Goal: Contribute content: Add original content to the website for others to see

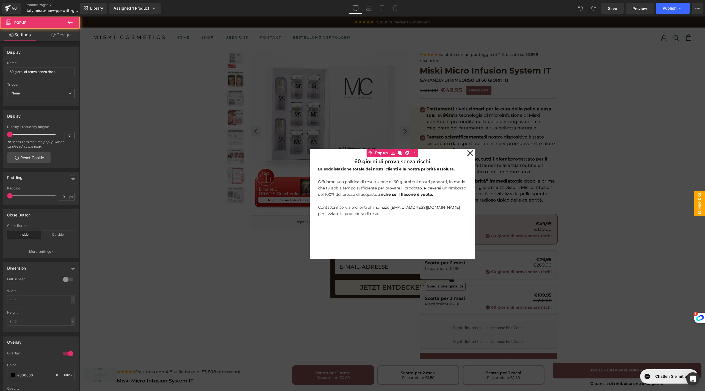
click at [469, 152] on icon at bounding box center [470, 153] width 7 height 28
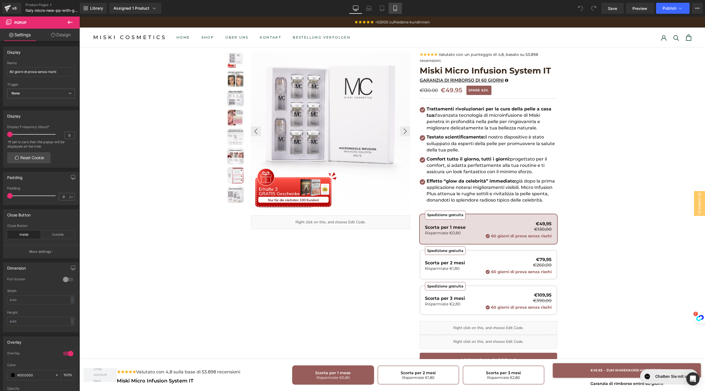
click at [392, 4] on link "Mobile" at bounding box center [395, 8] width 13 height 11
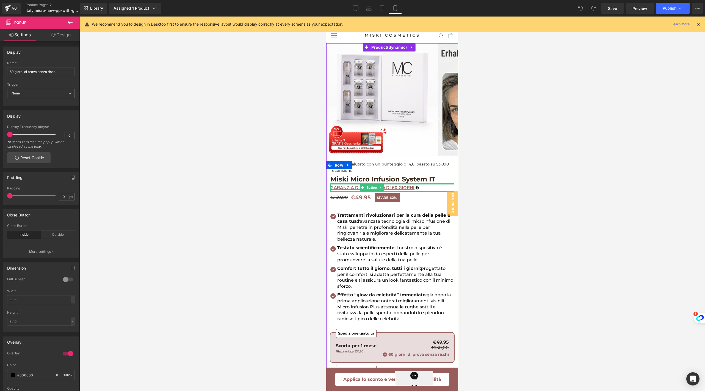
scroll to position [236, 0]
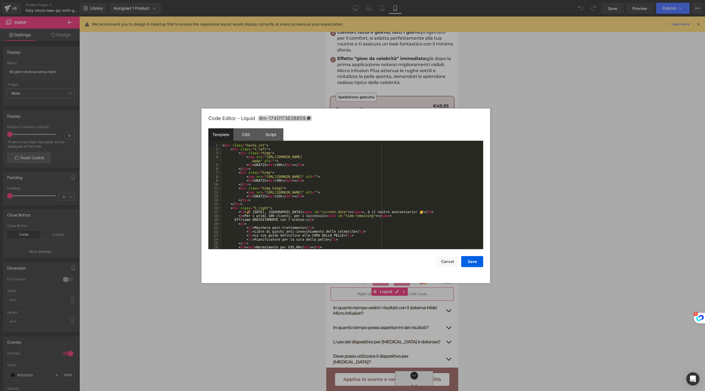
click at [359, 317] on body "You are previewing how the will restyle your page. You can not edit Elements in…" at bounding box center [352, 195] width 705 height 391
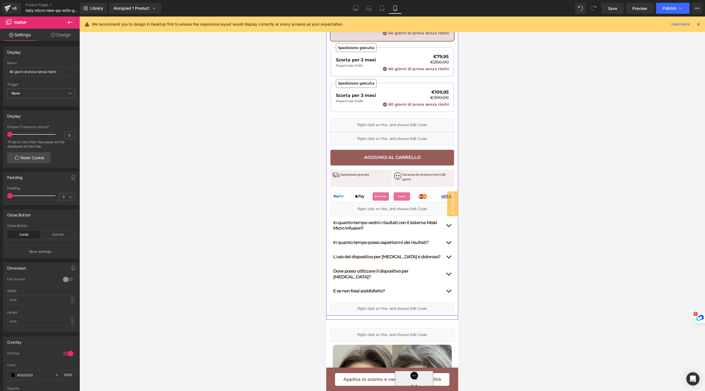
scroll to position [324, 0]
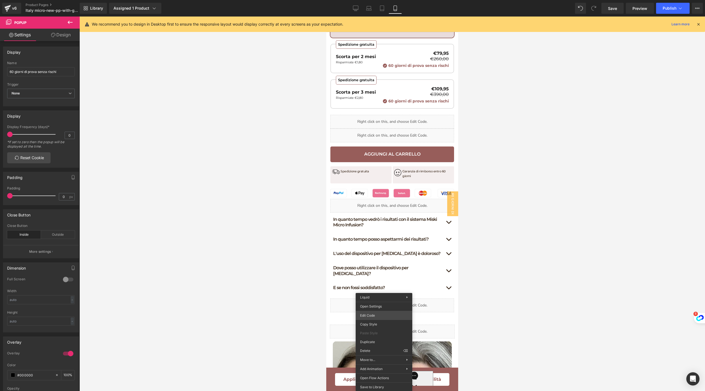
click at [378, 317] on body "You are previewing how the will restyle your page. You can not edit Elements in…" at bounding box center [352, 195] width 705 height 391
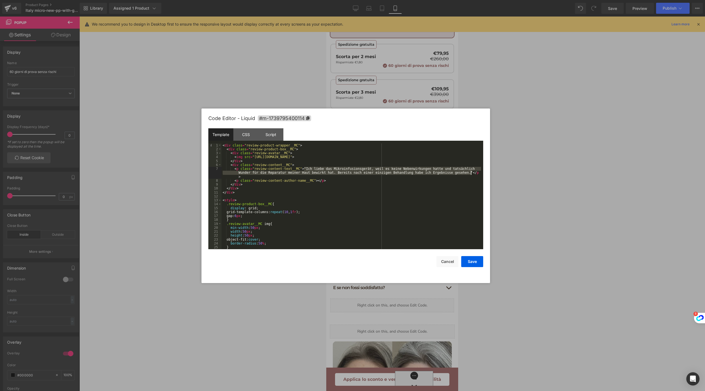
drag, startPoint x: 304, startPoint y: 169, endPoint x: 471, endPoint y: 173, distance: 166.7
click at [471, 173] on div "< div class = "review-product-wrapper__MC" > < div class = "review-product-box_…" at bounding box center [352, 200] width 260 height 114
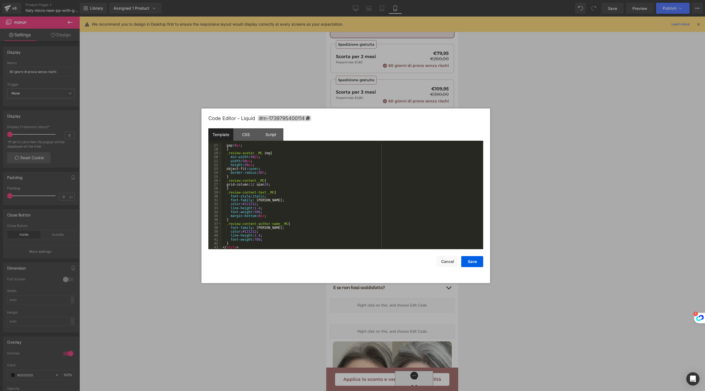
scroll to position [70, 0]
click at [468, 262] on button "Save" at bounding box center [472, 261] width 22 height 11
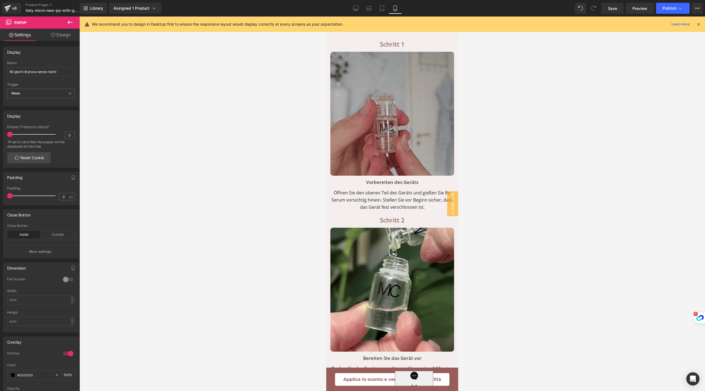
scroll to position [3040, 0]
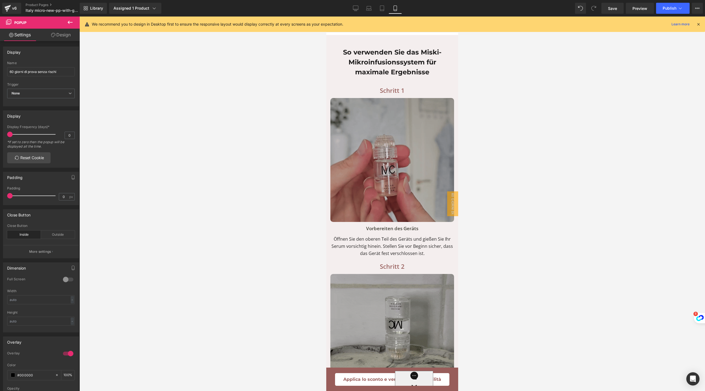
click at [373, 77] on h1 "So verwenden Sie das Miski-Mikroinfusionssystem für maximale Ergebnisse" at bounding box center [392, 62] width 117 height 30
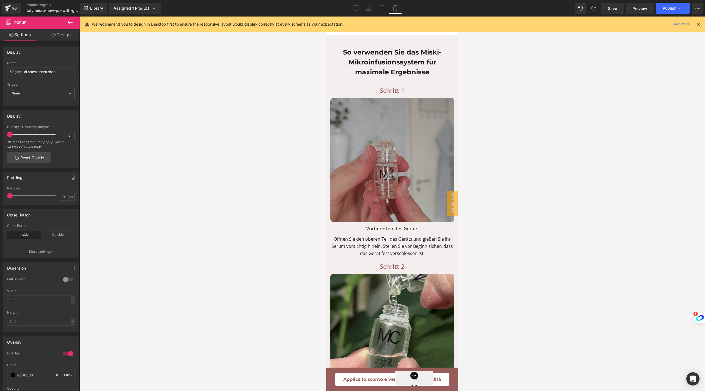
click at [373, 77] on h1 "So verwenden Sie das Miski-Mikroinfusionssystem für maximale Ergebnisse" at bounding box center [392, 62] width 117 height 30
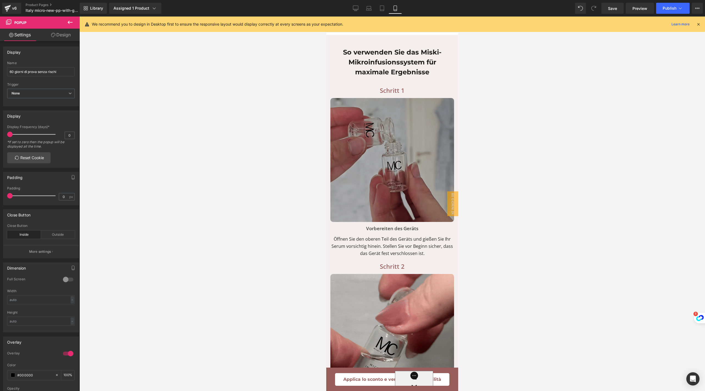
click at [373, 77] on h1 "So verwenden Sie das Miski-Mikroinfusionssystem für maximale Ergebnisse" at bounding box center [392, 62] width 117 height 30
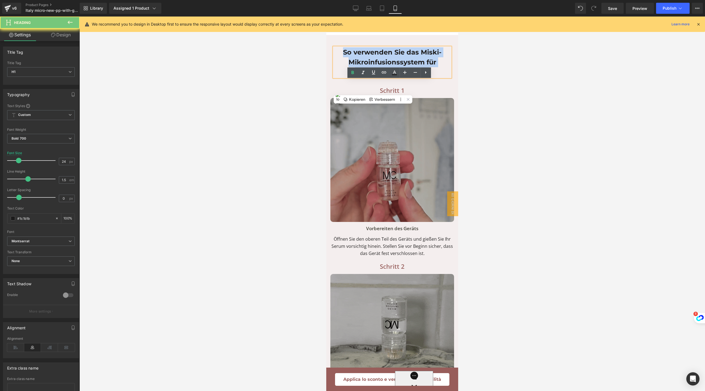
click at [373, 77] on h1 "So verwenden Sie das Miski-Mikroinfusionssystem für maximale Ergebnisse" at bounding box center [392, 62] width 117 height 30
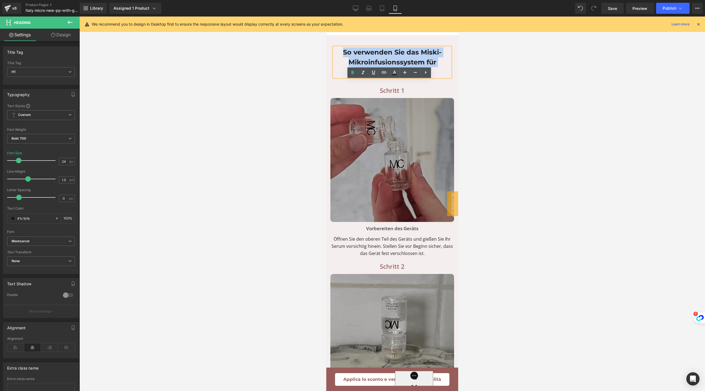
paste div
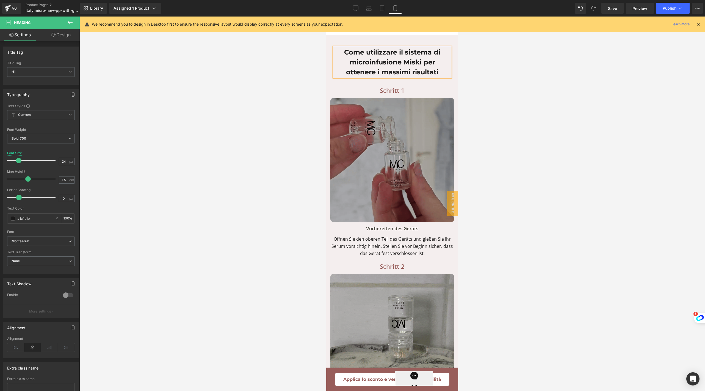
click at [381, 95] on div "Schritt 1 Text Block" at bounding box center [393, 90] width 124 height 10
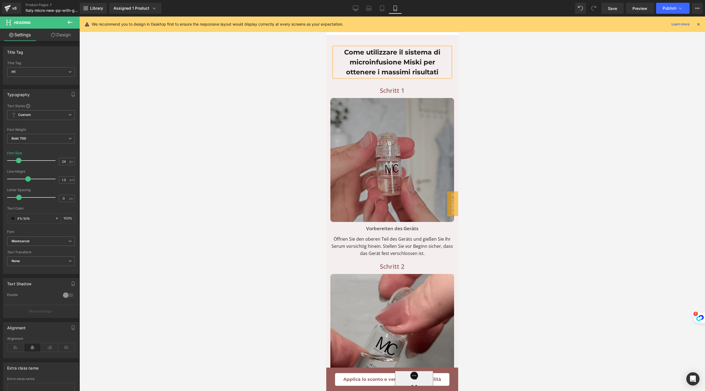
click at [381, 95] on p "Schritt 1" at bounding box center [393, 90] width 124 height 10
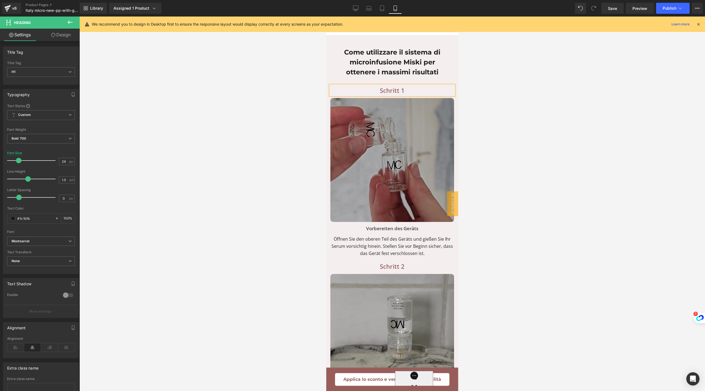
click at [381, 95] on p "Schritt 1" at bounding box center [393, 90] width 124 height 10
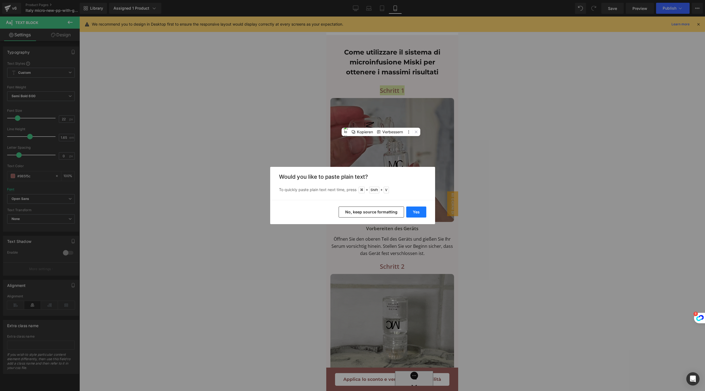
click at [411, 211] on button "Yes" at bounding box center [416, 211] width 20 height 11
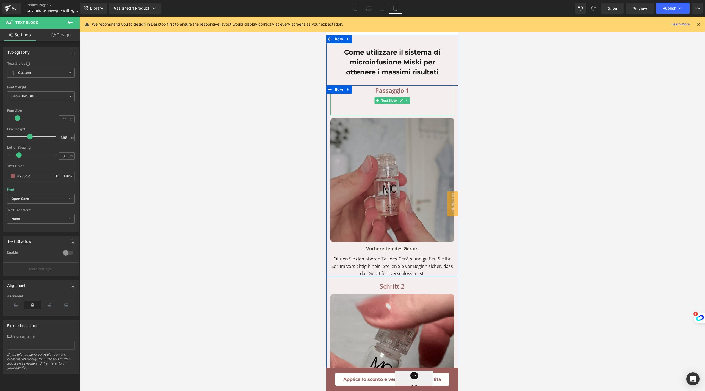
click at [394, 115] on div "Passaggio 1 Text Block" at bounding box center [393, 100] width 124 height 30
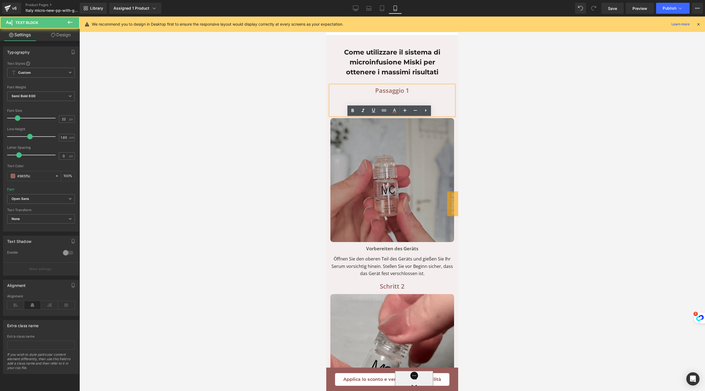
click at [389, 115] on p at bounding box center [393, 110] width 124 height 10
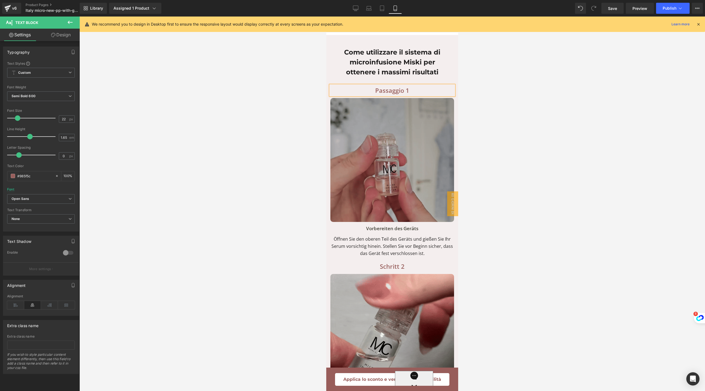
click at [363, 257] on p "Öffnen Sie den oberen Teil des Geräts und gießen Sie Ihr Serum vorsichtig hinei…" at bounding box center [393, 246] width 124 height 22
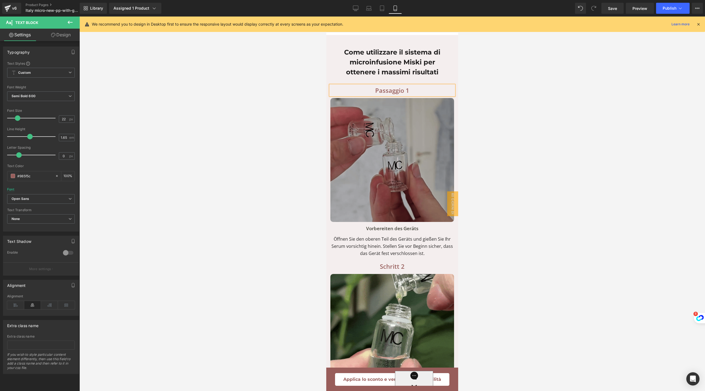
click at [363, 257] on p "Öffnen Sie den oberen Teil des Geräts und gießen Sie Ihr Serum vorsichtig hinei…" at bounding box center [393, 246] width 124 height 22
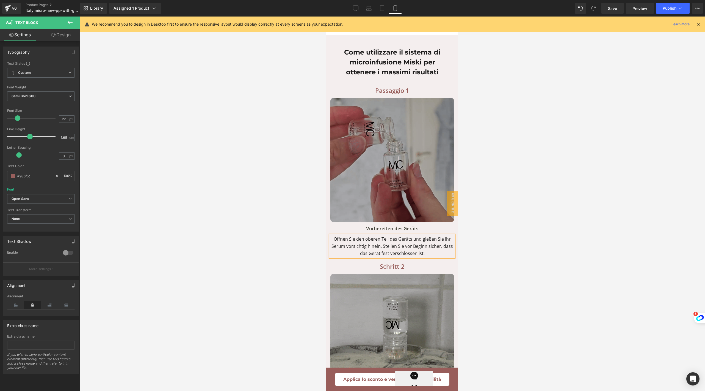
click at [363, 257] on p "Öffnen Sie den oberen Teil des Geräts und gießen Sie Ihr Serum vorsichtig hinei…" at bounding box center [393, 246] width 124 height 22
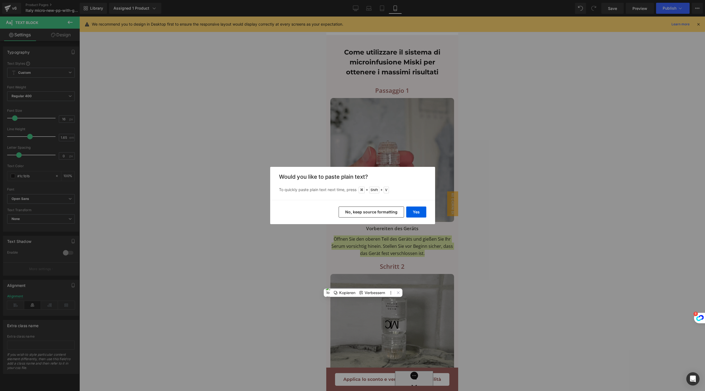
click at [388, 217] on button "No, keep source formatting" at bounding box center [371, 211] width 65 height 11
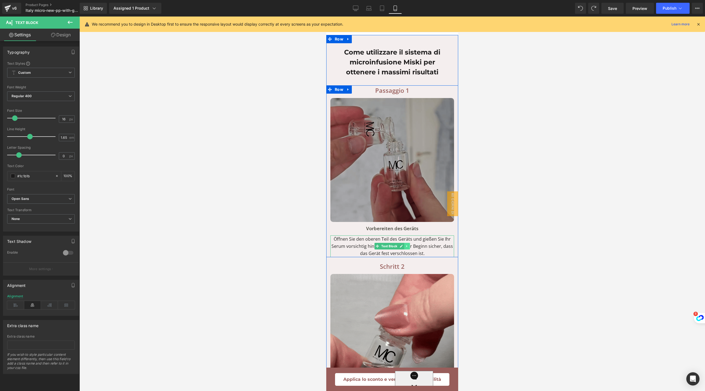
click at [405, 249] on link at bounding box center [408, 246] width 6 height 7
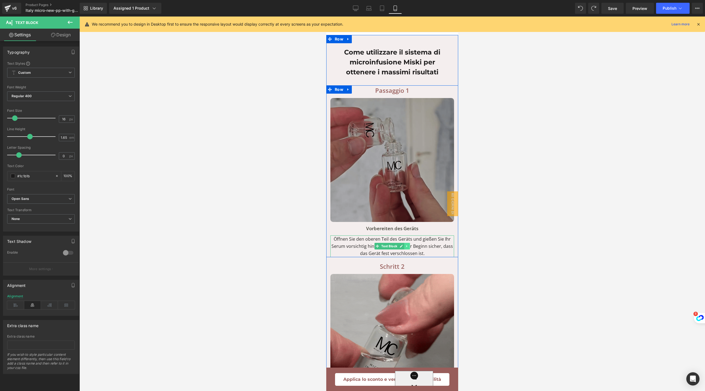
click at [326, 17] on link at bounding box center [326, 17] width 0 height 0
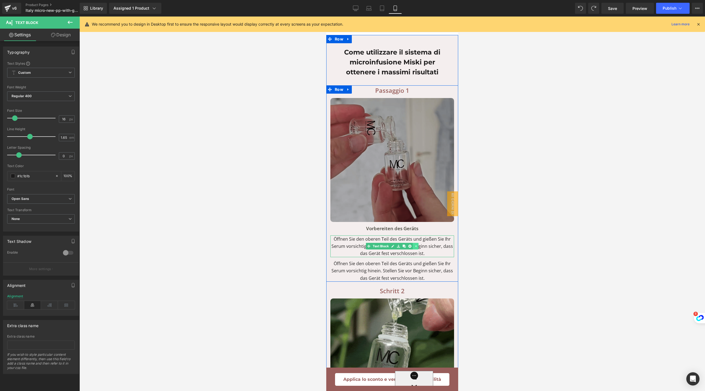
click at [403, 249] on link at bounding box center [405, 246] width 6 height 7
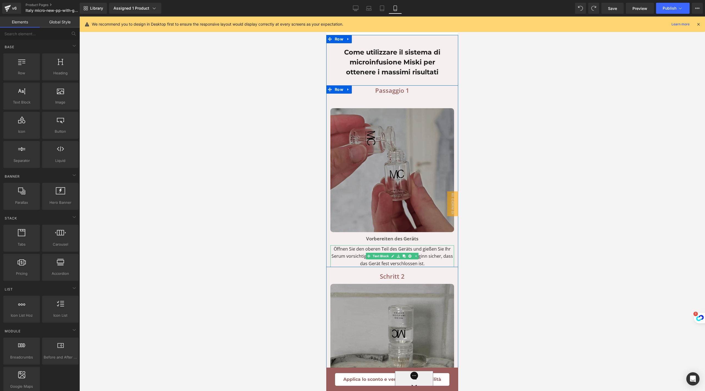
click at [432, 267] on p "Öffnen Sie den oberen Teil des Geräts und gießen Sie Ihr Serum vorsichtig hinei…" at bounding box center [393, 256] width 124 height 22
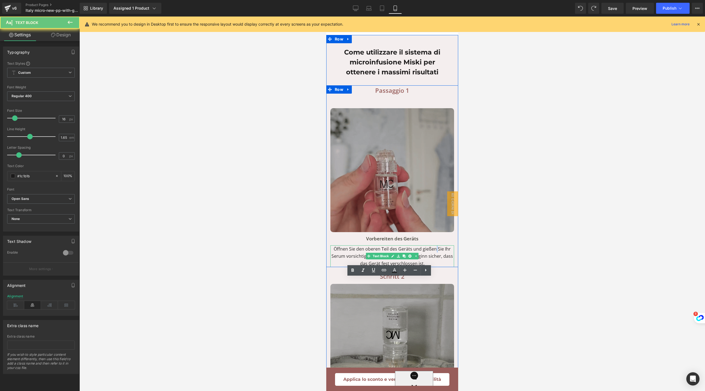
click at [432, 267] on p "Öffnen Sie den oberen Teil des Geräts und gießen Sie Ihr Serum vorsichtig hinei…" at bounding box center [393, 256] width 124 height 22
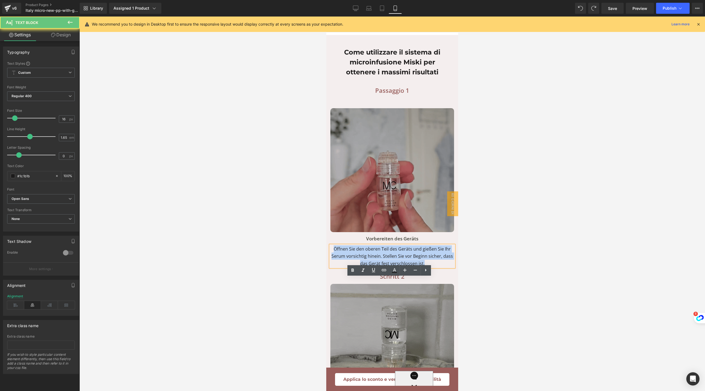
click at [432, 267] on p "Öffnen Sie den oberen Teil des Geräts und gießen Sie Ihr Serum vorsichtig hinei…" at bounding box center [393, 256] width 124 height 22
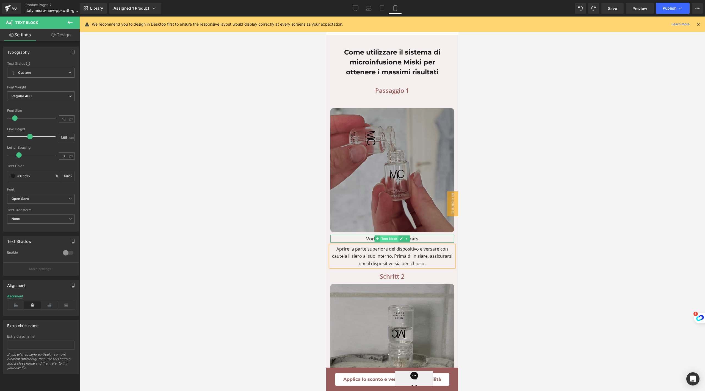
click at [388, 242] on div "Vorbereiten des Geräts Text Block" at bounding box center [393, 239] width 124 height 8
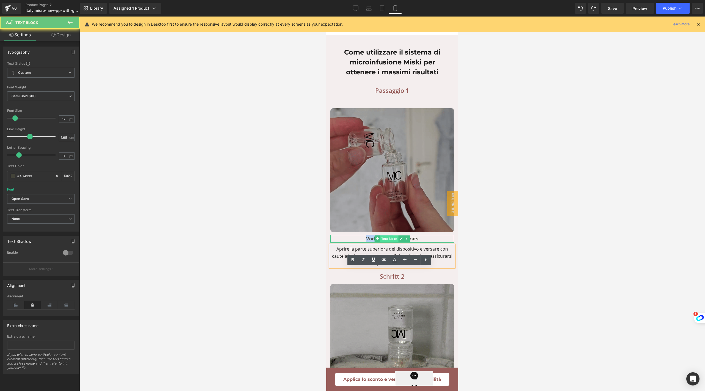
click at [388, 242] on p "Vorbereiten des Geräts" at bounding box center [393, 239] width 124 height 8
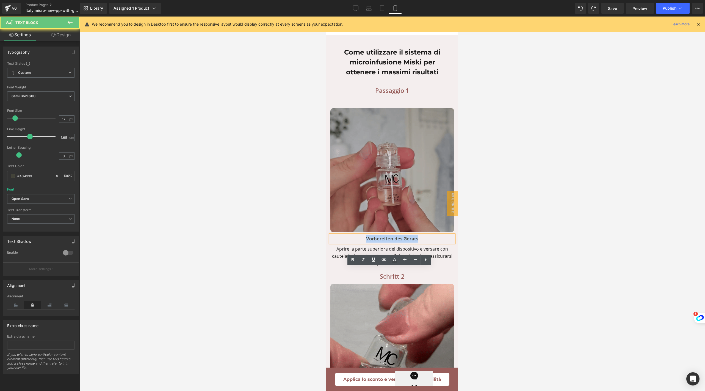
click at [388, 242] on p "Vorbereiten des Geräts" at bounding box center [393, 239] width 124 height 8
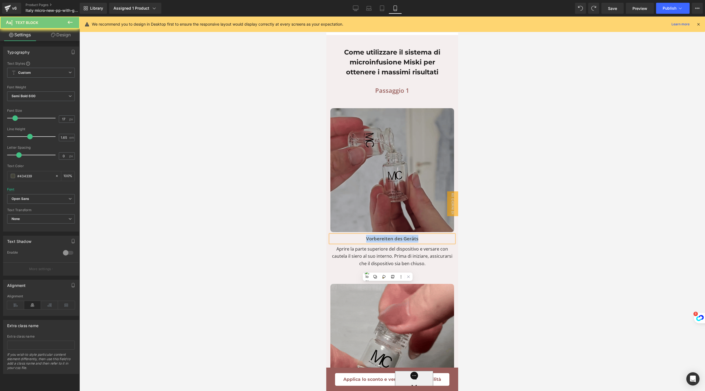
paste div
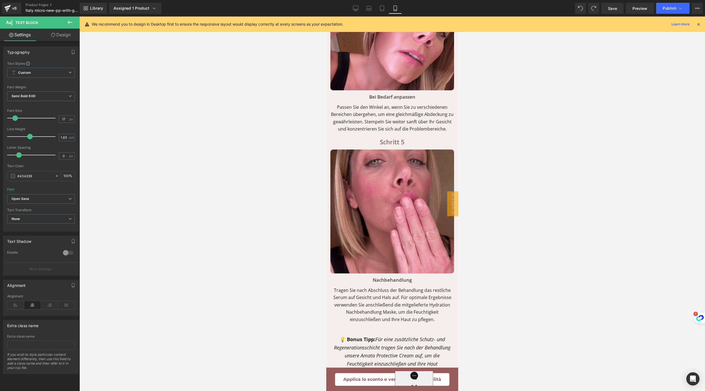
scroll to position [3896, 0]
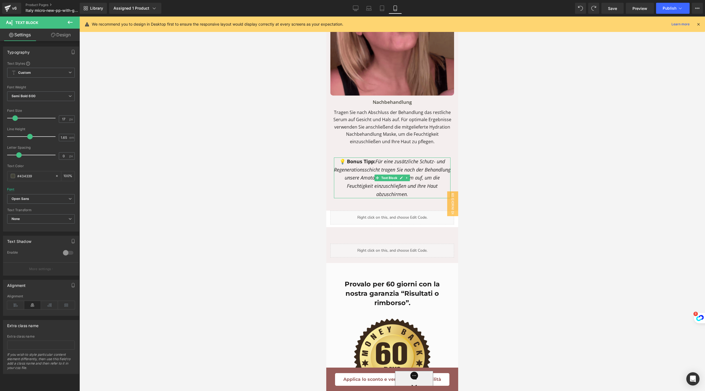
click at [404, 195] on icon "Für eine zusätzliche Schutz- und Regenerationsschicht tragen Sie nach der Behan…" at bounding box center [392, 177] width 117 height 39
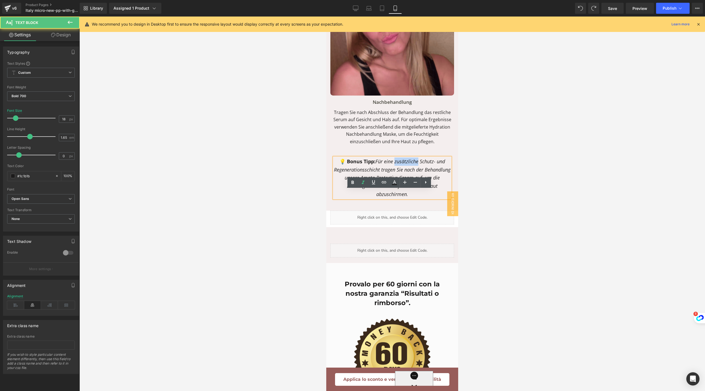
click at [404, 195] on icon "Für eine zusätzliche Schutz- und Regenerationsschicht tragen Sie nach der Behan…" at bounding box center [392, 177] width 117 height 39
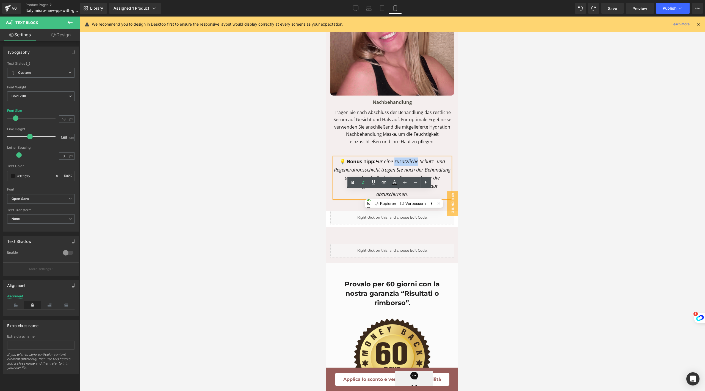
click at [365, 197] on icon "Für eine zusätzliche Schutz- und Regenerationsschicht tragen Sie nach der Behan…" at bounding box center [392, 177] width 117 height 39
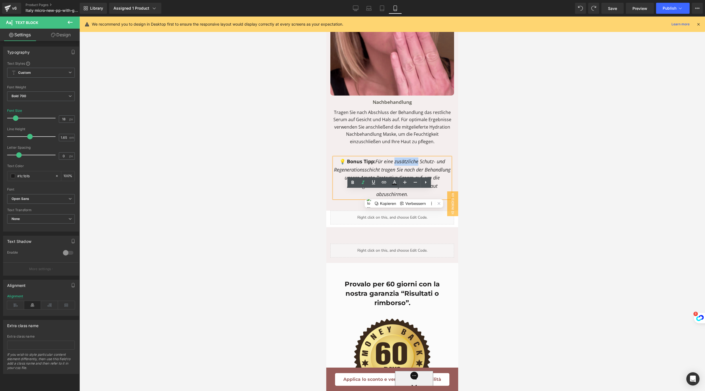
click at [365, 197] on icon "Für eine zusätzliche Schutz- und Regenerationsschicht tragen Sie nach der Behan…" at bounding box center [392, 177] width 117 height 39
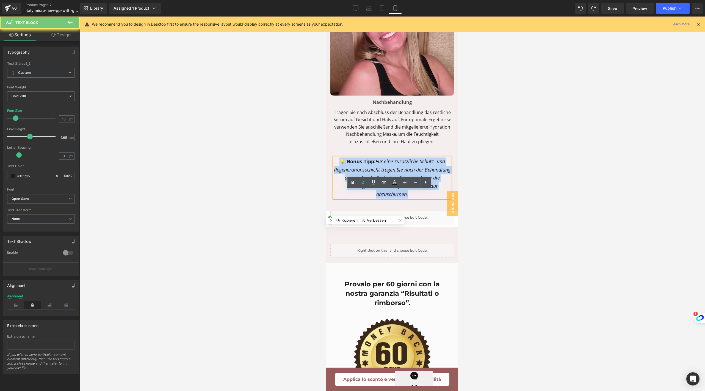
click at [365, 197] on icon "Für eine zusätzliche Schutz- und Regenerationsschicht tragen Sie nach der Behan…" at bounding box center [392, 177] width 117 height 39
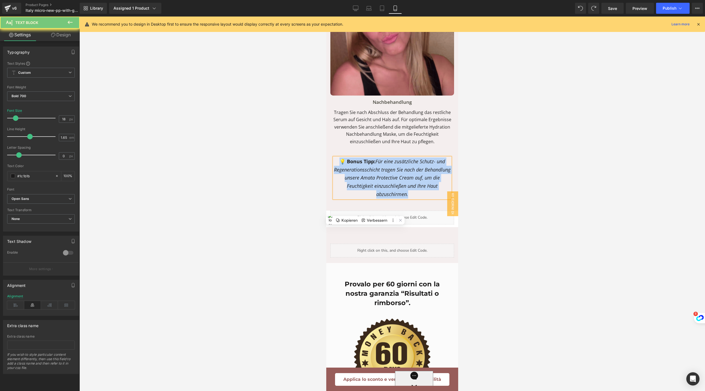
paste div
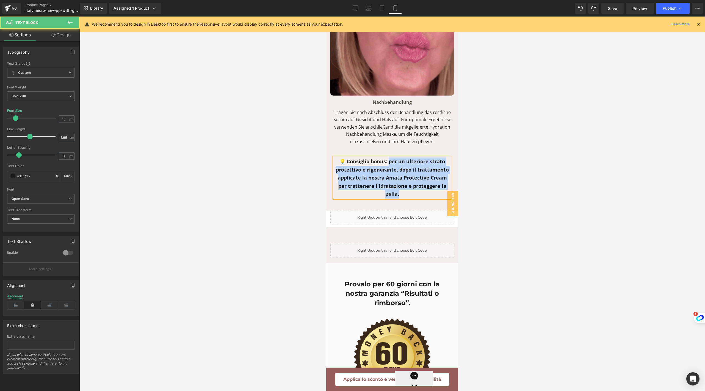
drag, startPoint x: 404, startPoint y: 227, endPoint x: 386, endPoint y: 194, distance: 37.7
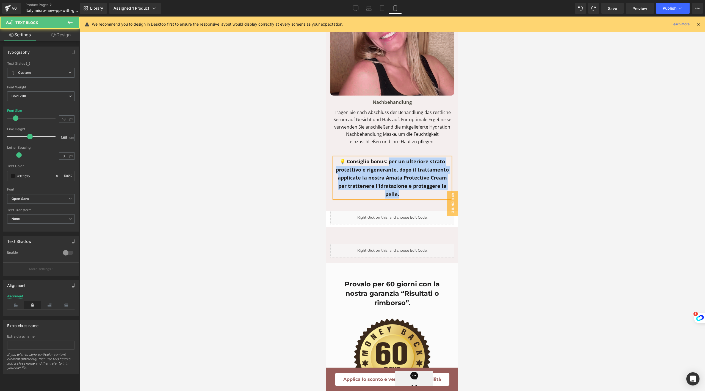
click at [386, 194] on p "💡 Consiglio bonus: per un ulteriore strato protettivo e rigenerante, dopo il tr…" at bounding box center [392, 177] width 117 height 41
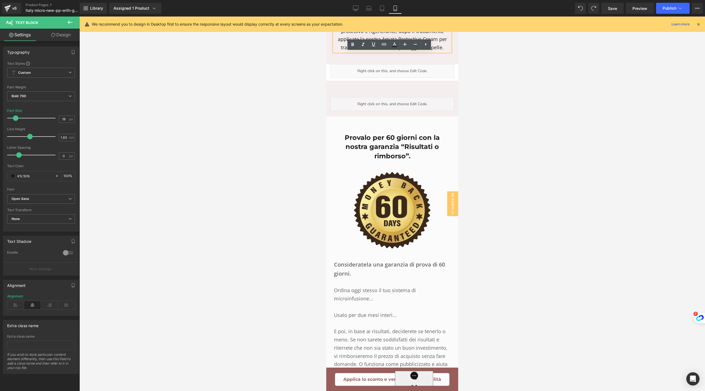
scroll to position [4034, 0]
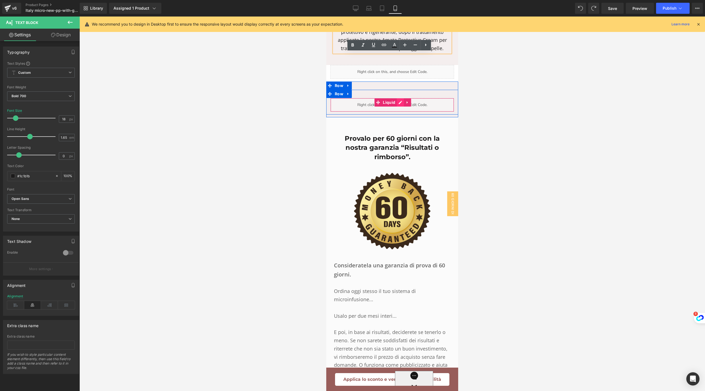
click at [395, 112] on div "Liquid" at bounding box center [393, 105] width 124 height 14
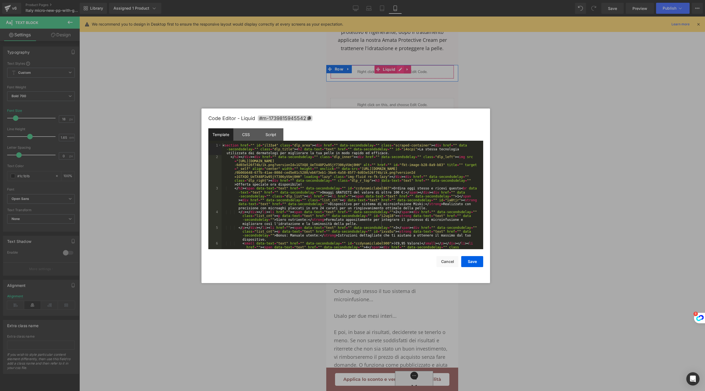
click at [395, 79] on div "Liquid" at bounding box center [393, 72] width 124 height 14
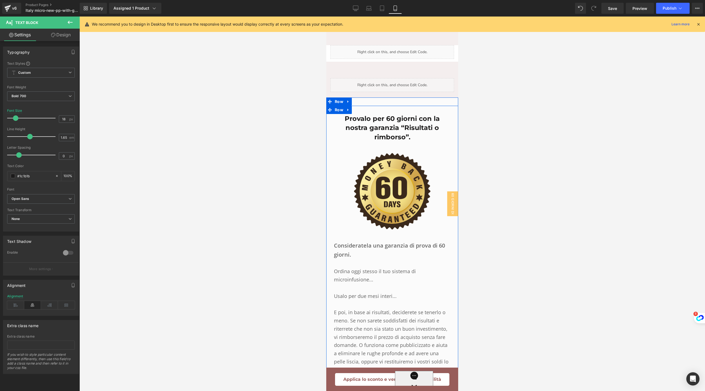
scroll to position [4040, 0]
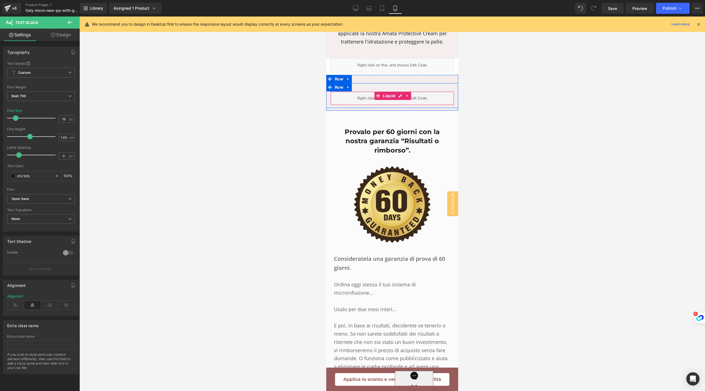
click at [368, 105] on div "Liquid" at bounding box center [393, 98] width 124 height 14
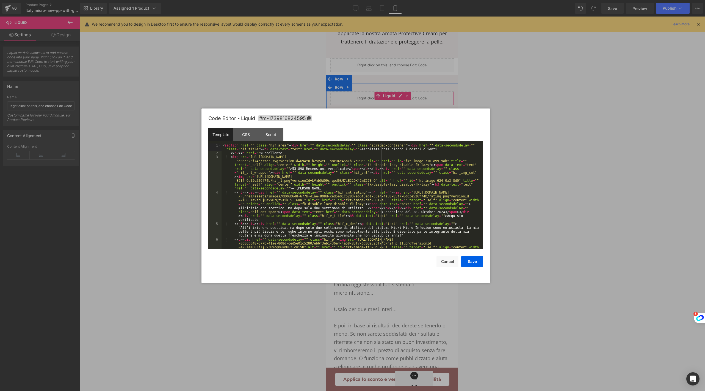
click at [400, 105] on div "Liquid" at bounding box center [393, 98] width 124 height 14
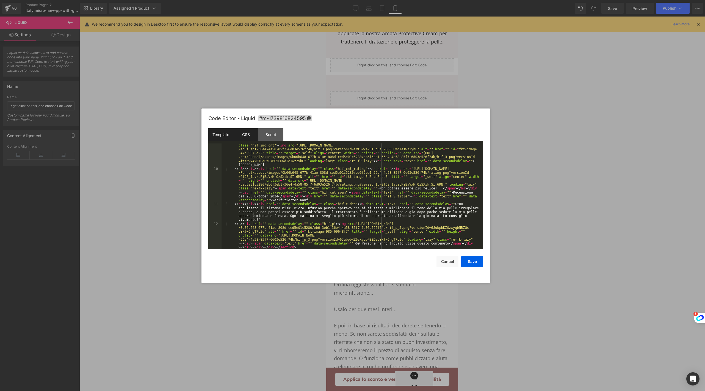
click at [241, 132] on div "CSS" at bounding box center [245, 134] width 25 height 12
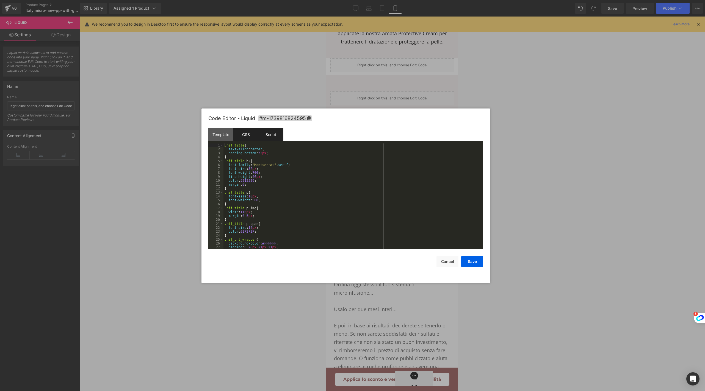
click at [264, 132] on div "Script" at bounding box center [271, 134] width 25 height 12
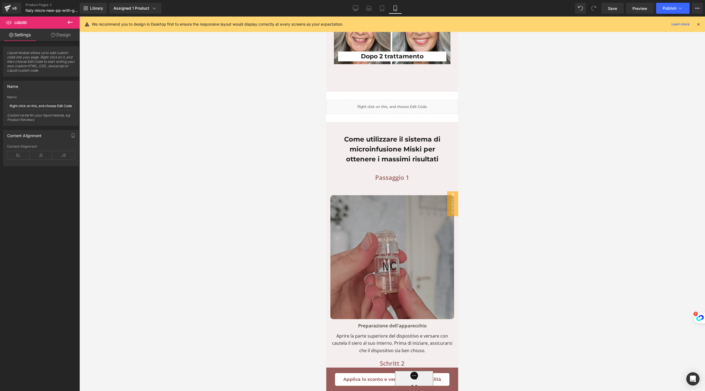
scroll to position [2938, 0]
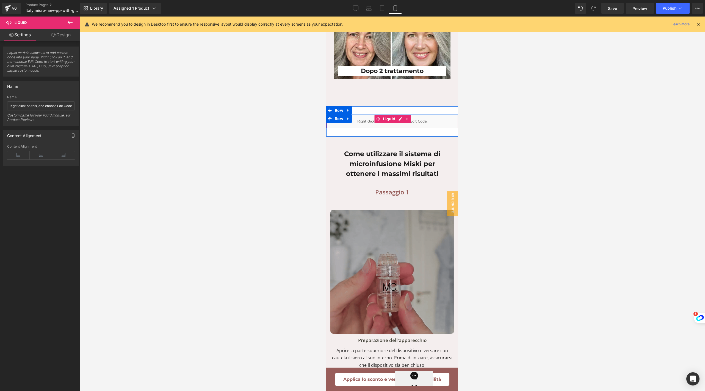
click at [411, 128] on div "Liquid" at bounding box center [392, 121] width 132 height 14
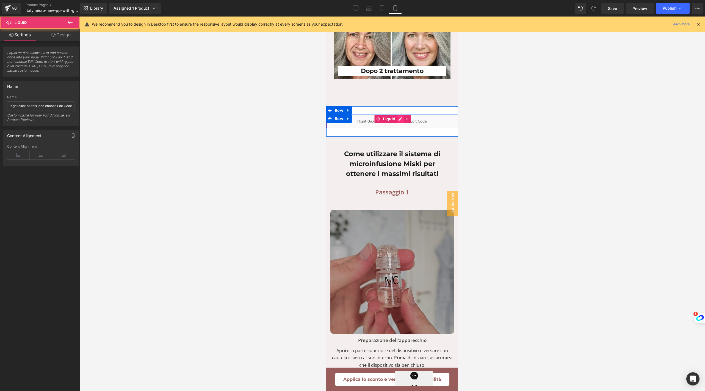
click at [400, 128] on div "Liquid" at bounding box center [392, 121] width 132 height 14
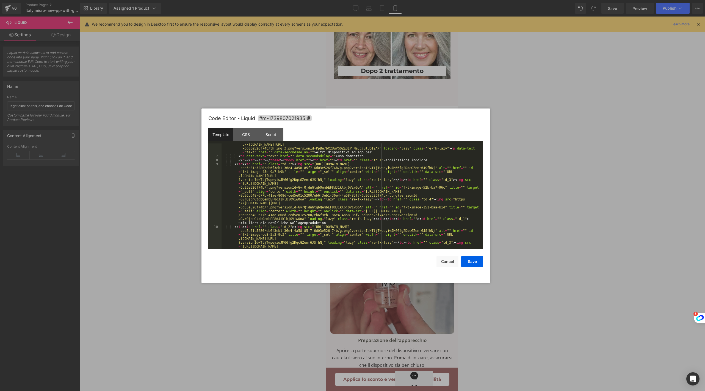
scroll to position [12, 0]
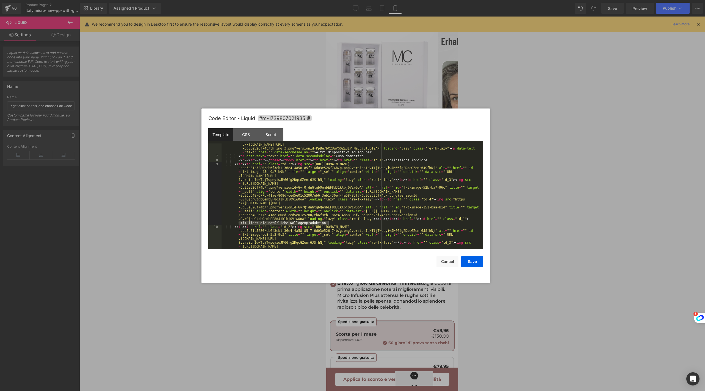
drag, startPoint x: 239, startPoint y: 222, endPoint x: 335, endPoint y: 222, distance: 96.3
click at [335, 222] on div "</ p > </ th > < th href = "" class = "th_4" > < img src = "[URL][DOMAIN_NAME] …" at bounding box center [352, 227] width 260 height 192
drag, startPoint x: 330, startPoint y: 222, endPoint x: 238, endPoint y: 224, distance: 92.4
click at [238, 224] on div "</ p > </ th > < th href = "" class = "th_4" > < img src = "[URL][DOMAIN_NAME] …" at bounding box center [352, 227] width 260 height 192
drag, startPoint x: 238, startPoint y: 224, endPoint x: 327, endPoint y: 223, distance: 89.4
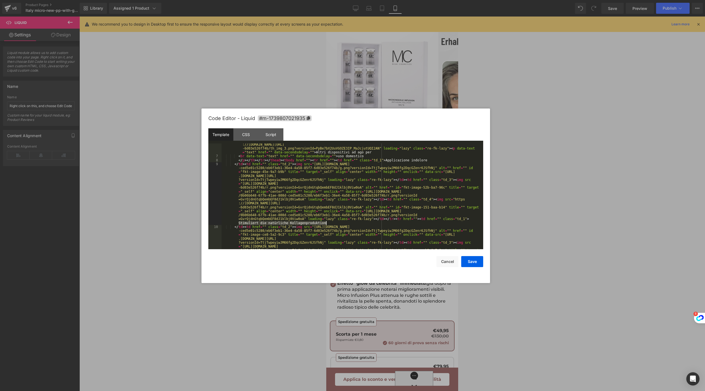
click at [327, 223] on div "</ p > </ th > < th href = "" class = "th_4" > < img src = "[URL][DOMAIN_NAME] …" at bounding box center [352, 227] width 260 height 192
click at [479, 262] on button "Save" at bounding box center [472, 261] width 22 height 11
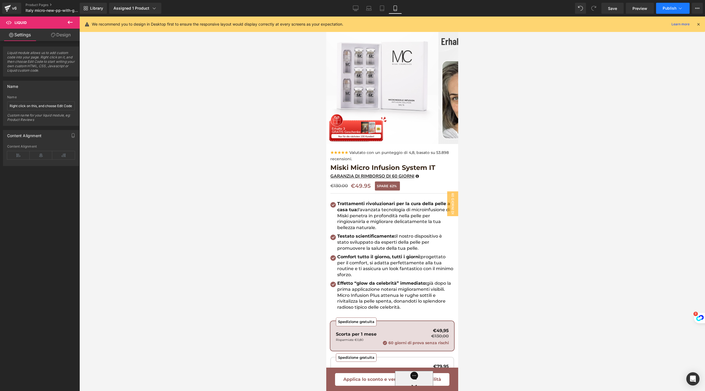
click at [662, 4] on button "Publish" at bounding box center [673, 8] width 34 height 11
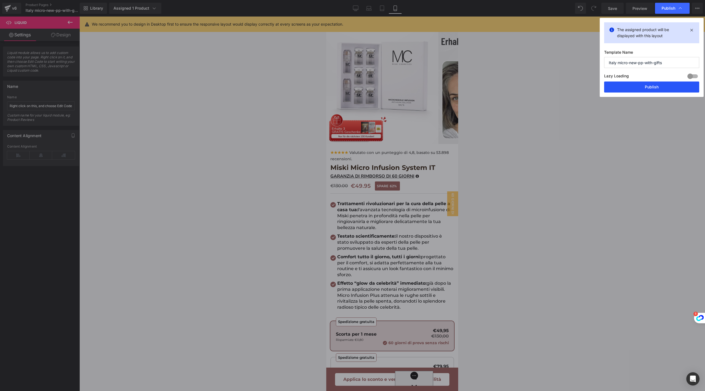
click at [661, 86] on button "Publish" at bounding box center [652, 86] width 95 height 11
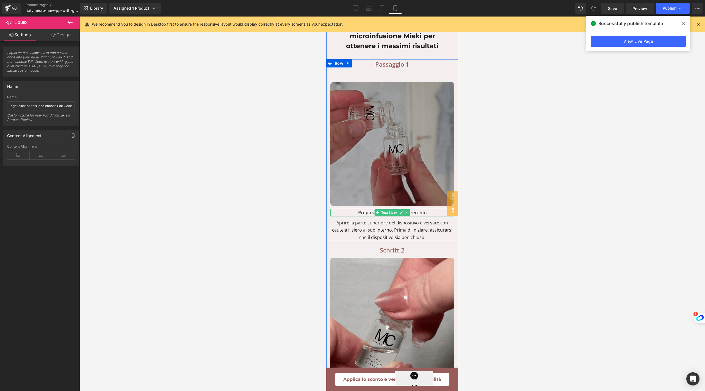
scroll to position [3032, 0]
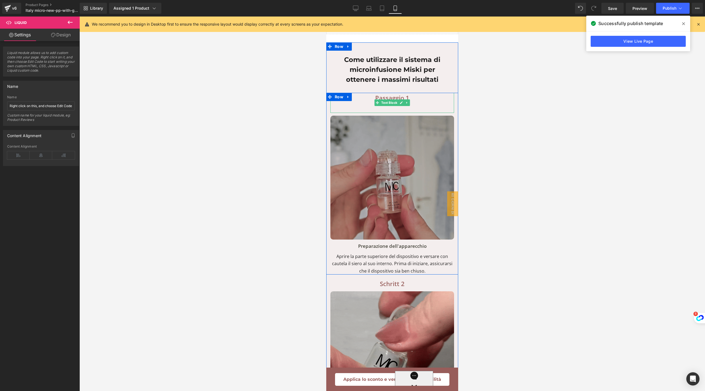
click at [368, 112] on p at bounding box center [393, 108] width 124 height 10
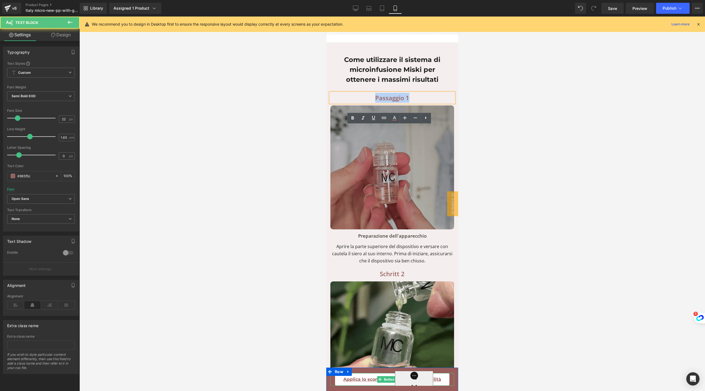
drag, startPoint x: 368, startPoint y: 130, endPoint x: 382, endPoint y: 382, distance: 252.9
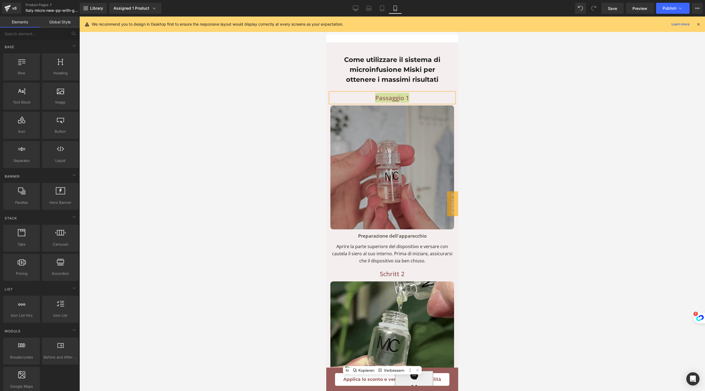
click at [528, 158] on div at bounding box center [392, 204] width 626 height 374
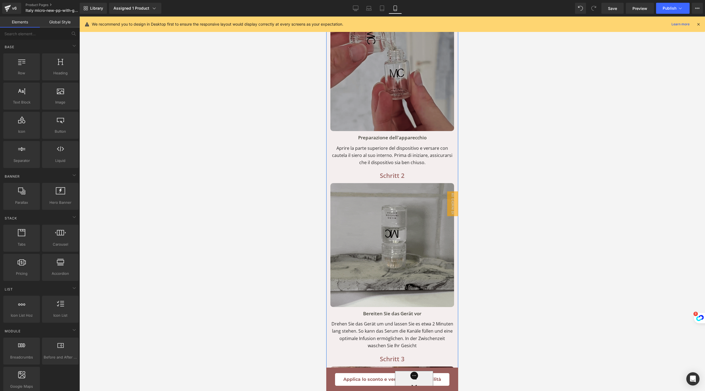
scroll to position [3044, 0]
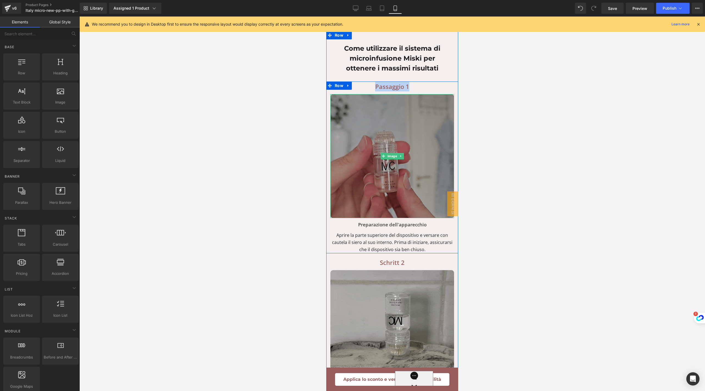
click at [426, 133] on img at bounding box center [393, 156] width 124 height 124
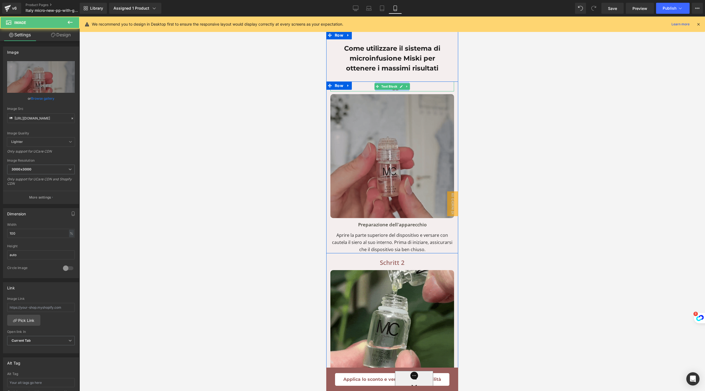
click at [426, 91] on p "Passaggio 1" at bounding box center [393, 86] width 124 height 10
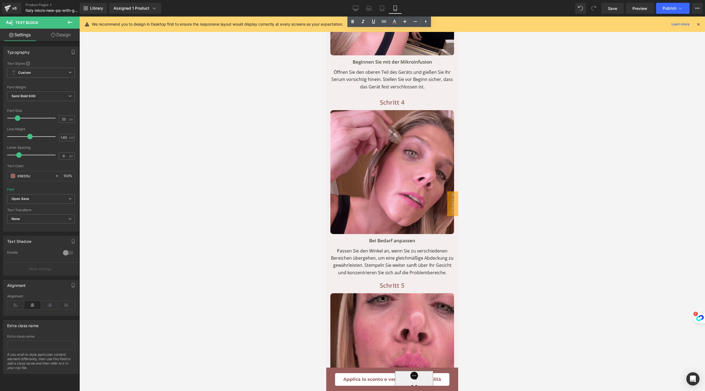
scroll to position [3625, 0]
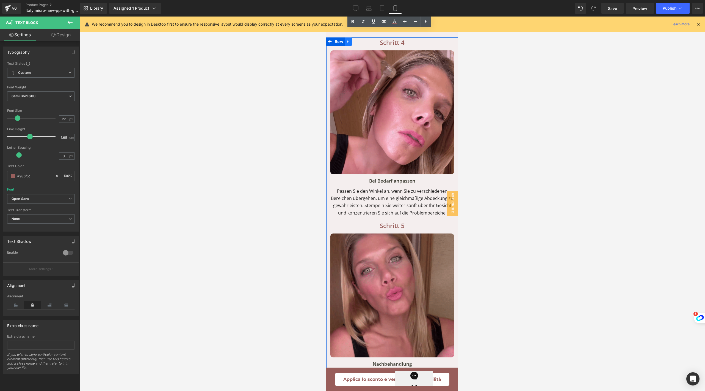
click at [347, 44] on icon at bounding box center [349, 42] width 4 height 4
click at [361, 43] on icon at bounding box center [363, 42] width 4 height 4
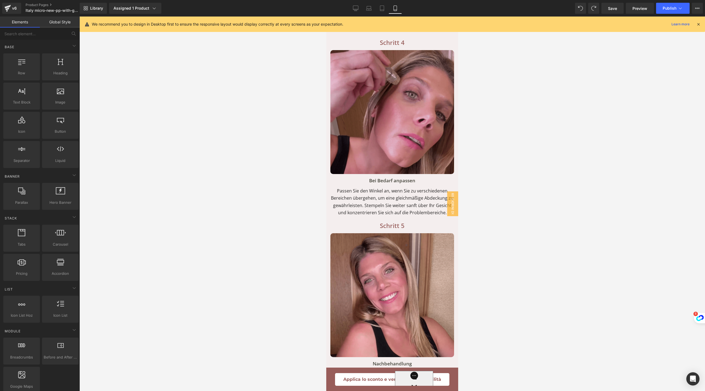
scroll to position [3634, 0]
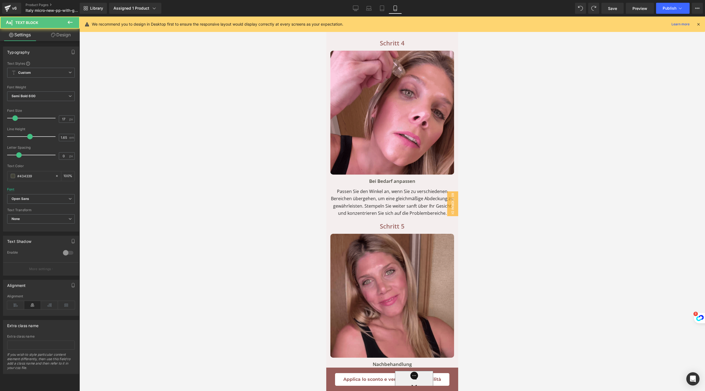
click at [377, 185] on div "Bei Bedarf anpassen Text Block" at bounding box center [393, 181] width 124 height 8
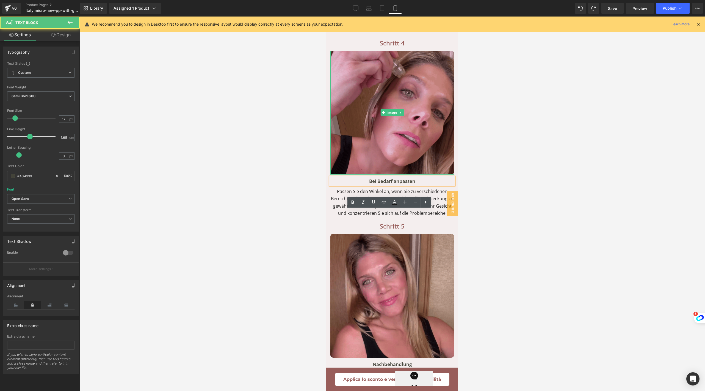
click at [392, 116] on img at bounding box center [393, 113] width 124 height 124
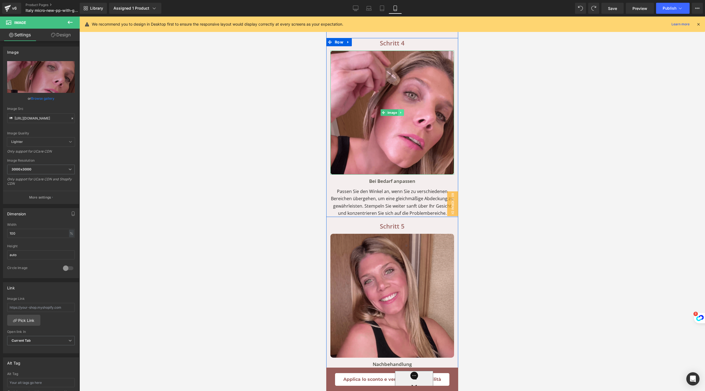
click at [400, 114] on icon at bounding box center [401, 112] width 3 height 3
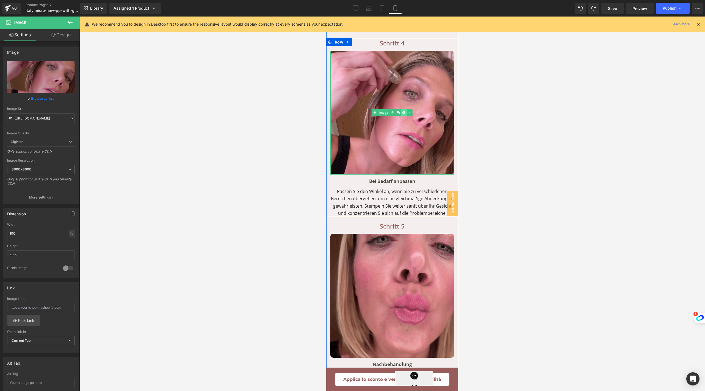
click at [403, 114] on icon at bounding box center [404, 112] width 3 height 3
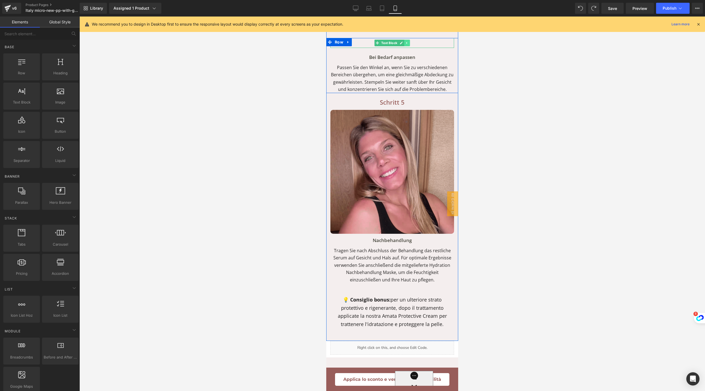
click at [406, 44] on icon at bounding box center [406, 43] width 1 height 2
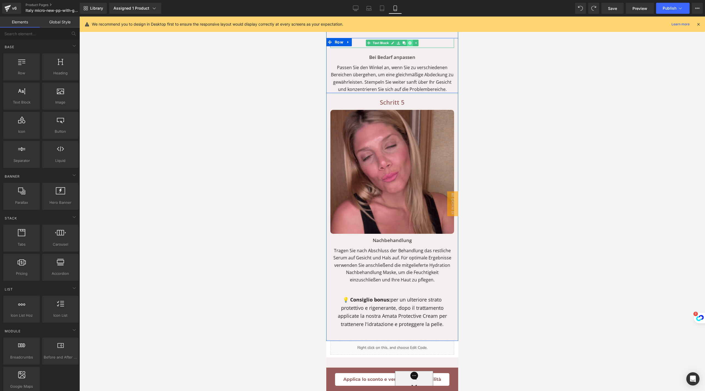
click at [407, 46] on link at bounding box center [410, 43] width 6 height 7
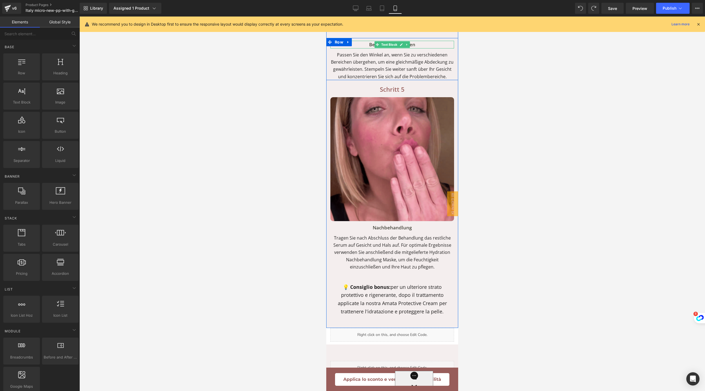
click at [408, 48] on p "Bei Bedarf anpassen" at bounding box center [393, 45] width 124 height 8
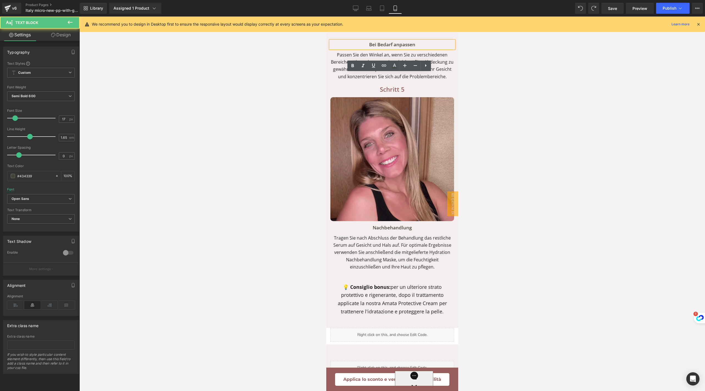
click at [421, 80] on p "Passen Sie den Winkel an, wenn Sie zu verschiedenen Bereichen übergehen, um ein…" at bounding box center [393, 65] width 124 height 29
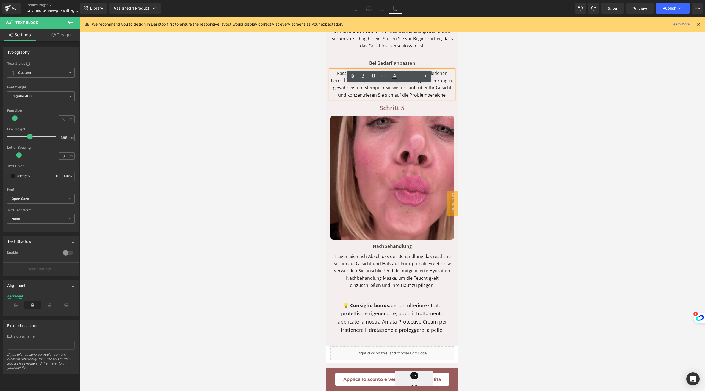
scroll to position [3610, 0]
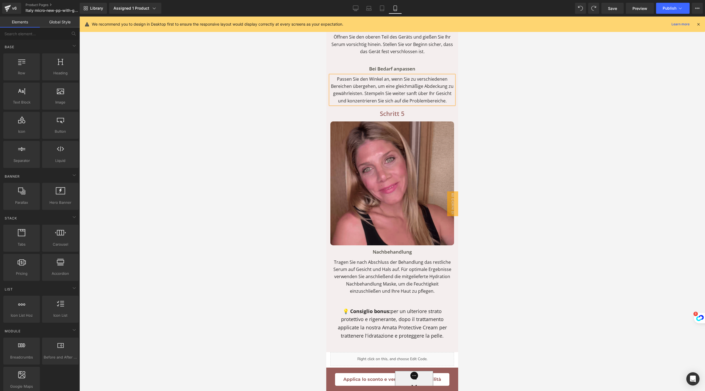
drag, startPoint x: 499, startPoint y: 122, endPoint x: 123, endPoint y: 99, distance: 376.6
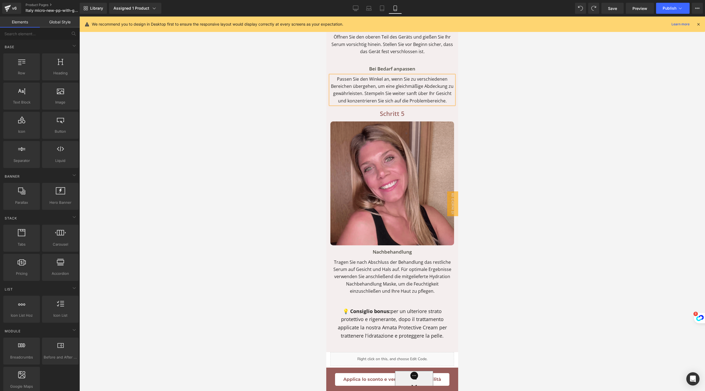
click at [499, 122] on div at bounding box center [392, 204] width 626 height 374
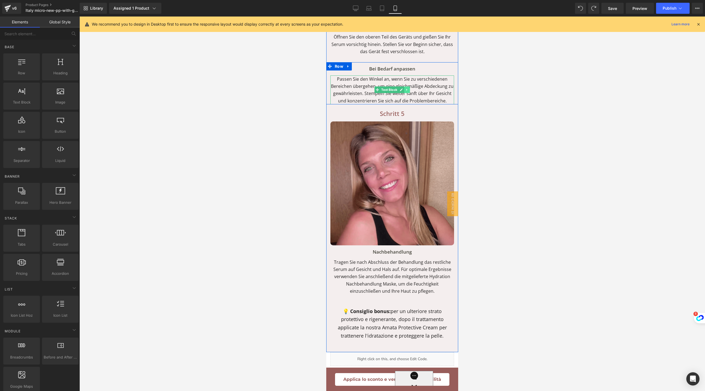
click at [406, 91] on icon at bounding box center [406, 90] width 1 height 2
click at [409, 91] on icon at bounding box center [410, 89] width 3 height 3
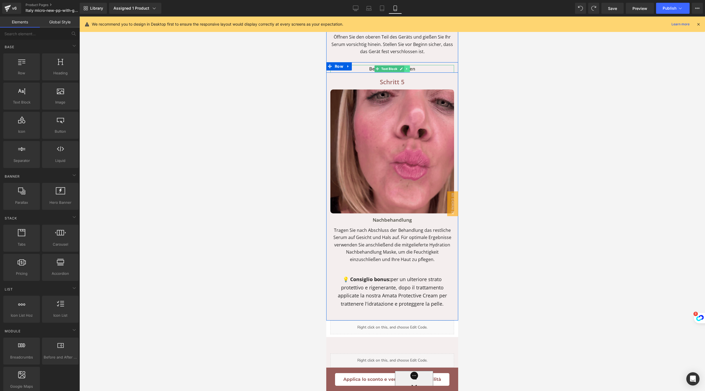
click at [406, 72] on link at bounding box center [408, 68] width 6 height 7
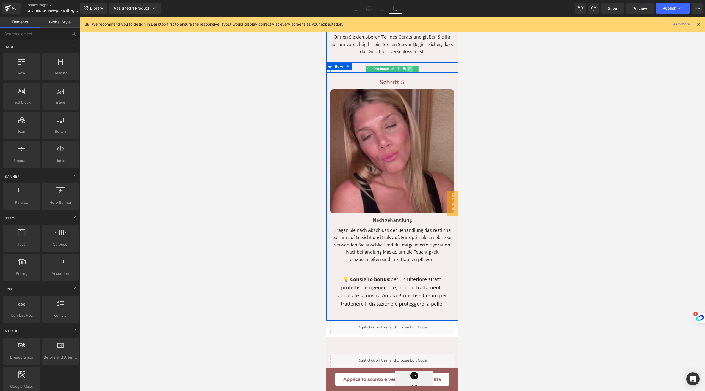
click at [409, 70] on icon at bounding box center [410, 68] width 3 height 3
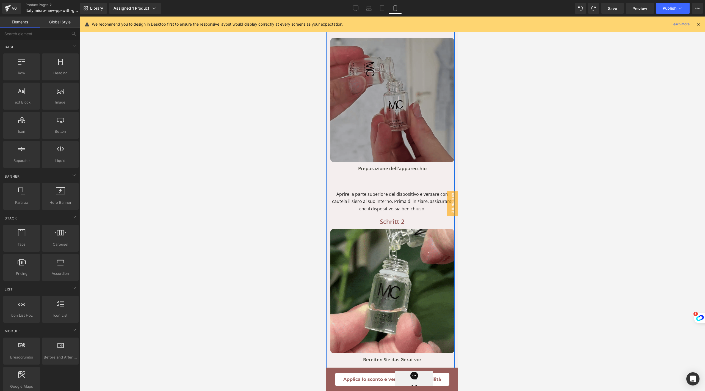
scroll to position [3106, 0]
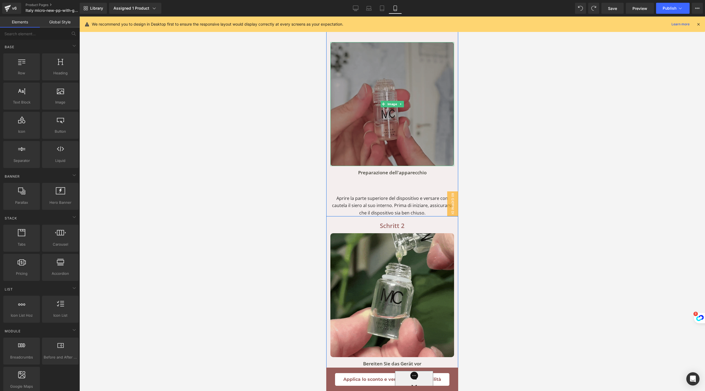
click at [402, 110] on img at bounding box center [393, 104] width 124 height 124
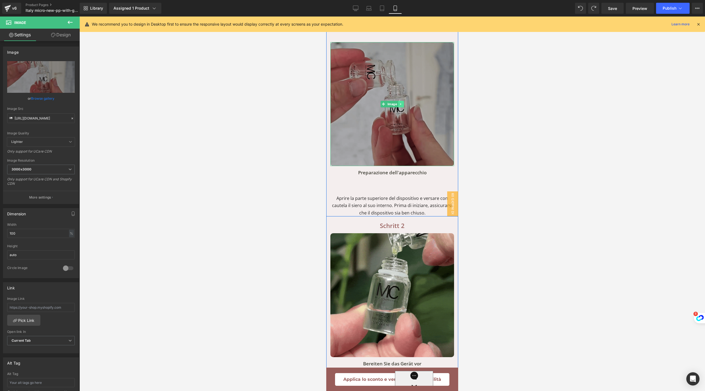
click at [398, 107] on link at bounding box center [401, 104] width 6 height 7
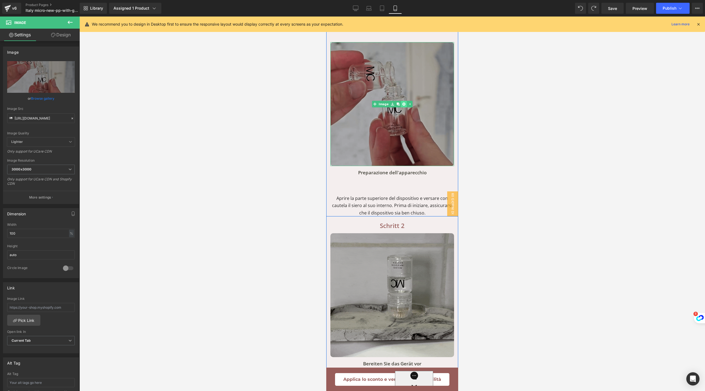
click at [403, 105] on icon at bounding box center [404, 103] width 3 height 3
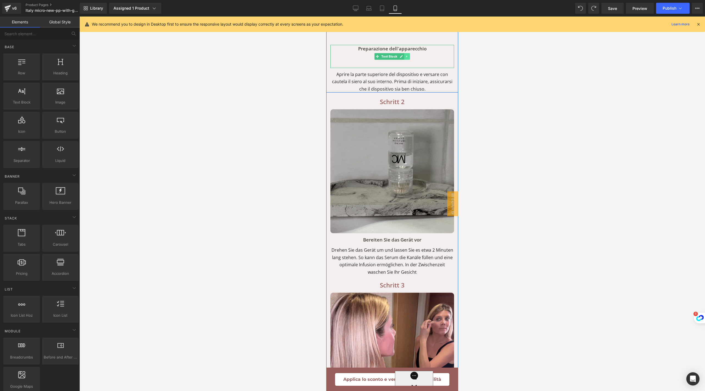
click at [406, 58] on icon at bounding box center [407, 56] width 3 height 3
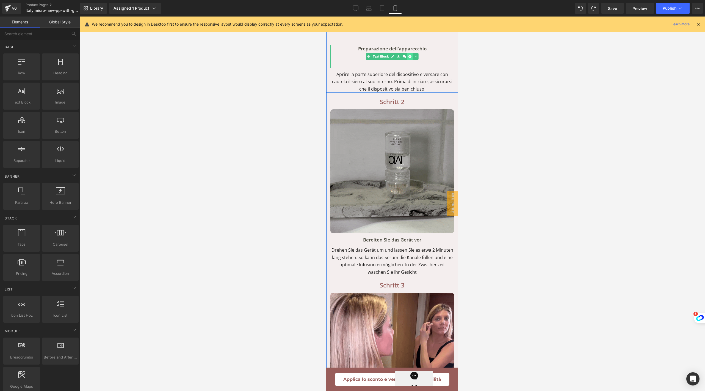
click at [409, 58] on icon at bounding box center [410, 56] width 3 height 3
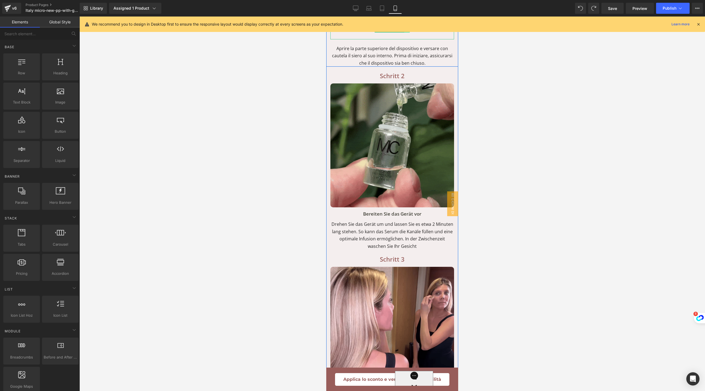
click at [406, 31] on icon at bounding box center [407, 29] width 3 height 3
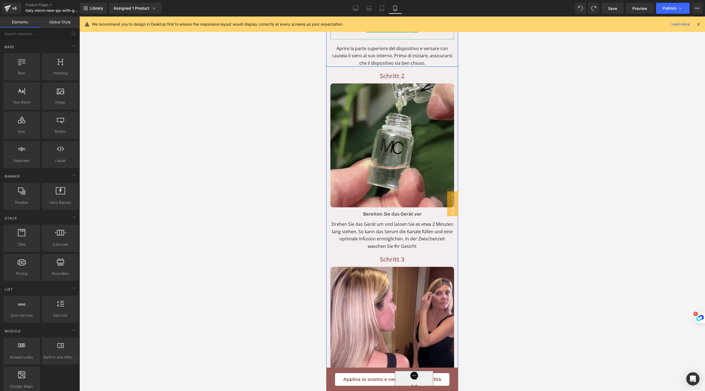
click at [407, 32] on link at bounding box center [410, 29] width 6 height 7
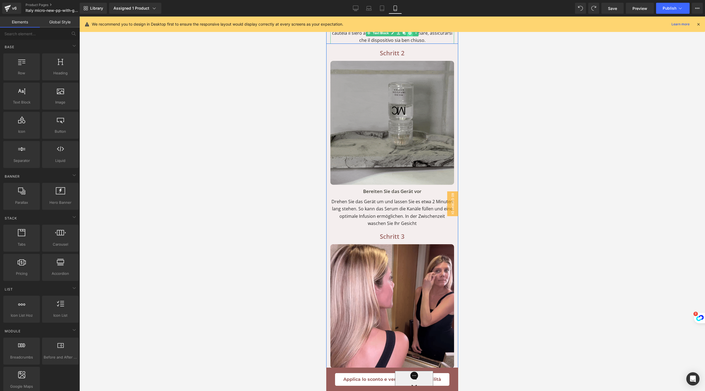
click at [409, 34] on icon at bounding box center [410, 32] width 3 height 3
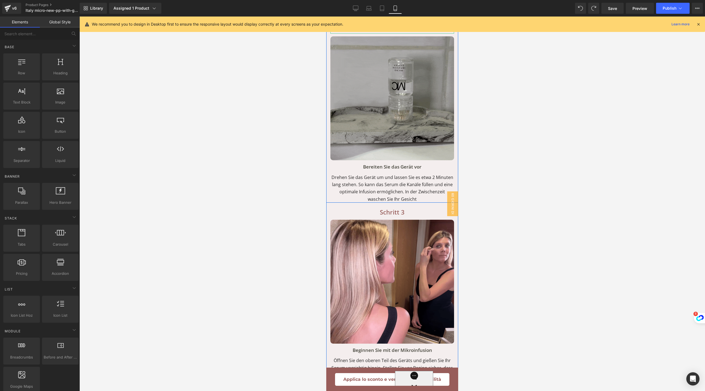
click at [416, 34] on p "Schritt 2" at bounding box center [393, 29] width 124 height 10
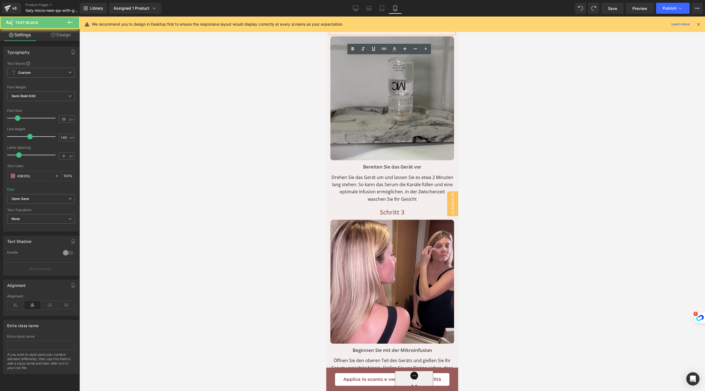
click at [413, 34] on p "Schritt 2" at bounding box center [393, 29] width 124 height 10
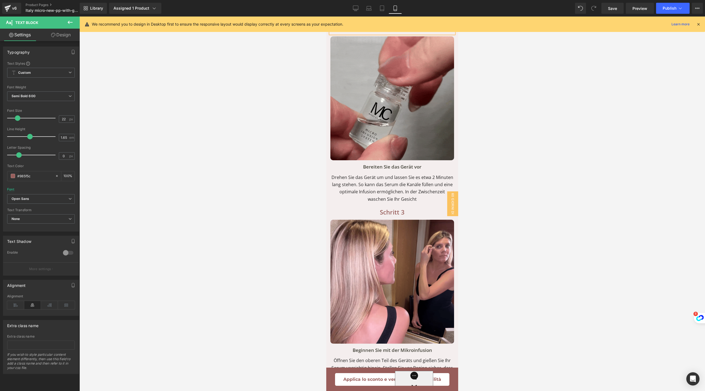
click at [403, 34] on p "Schritt" at bounding box center [393, 29] width 124 height 10
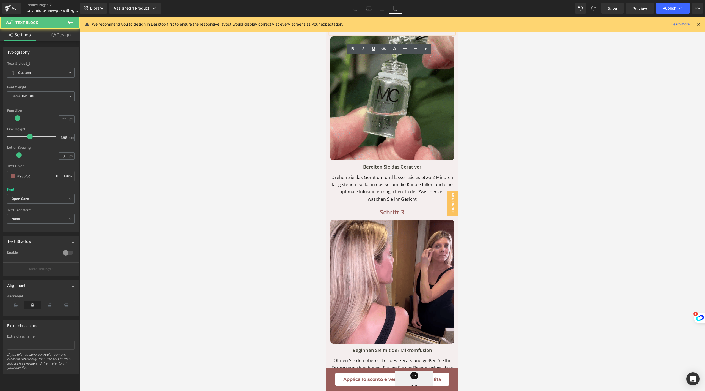
click at [403, 34] on p "Schritt" at bounding box center [393, 29] width 124 height 10
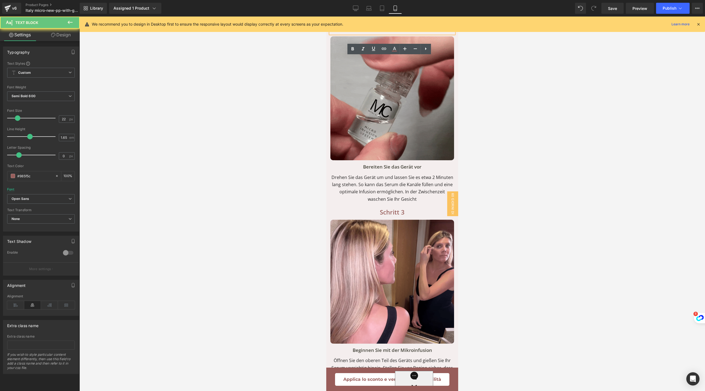
click at [403, 34] on p "Schritt" at bounding box center [393, 29] width 124 height 10
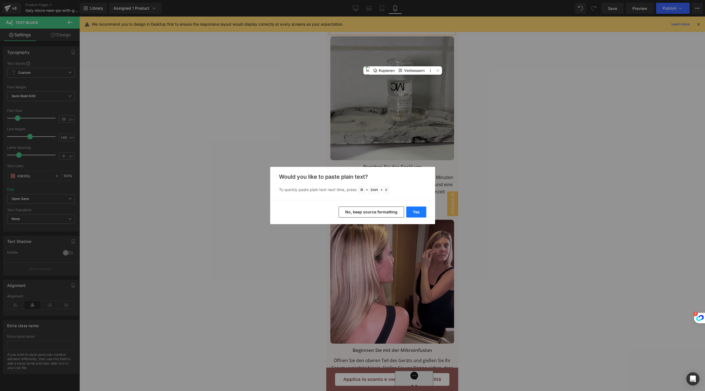
click at [414, 211] on button "Yes" at bounding box center [416, 211] width 20 height 11
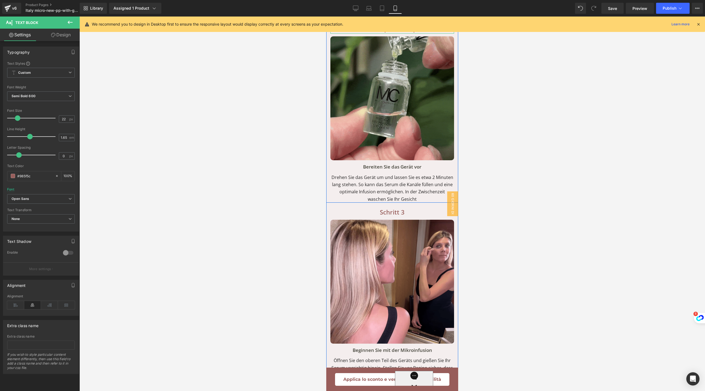
click at [369, 34] on p "Passo 1: Prepara il dispositivo" at bounding box center [393, 29] width 124 height 10
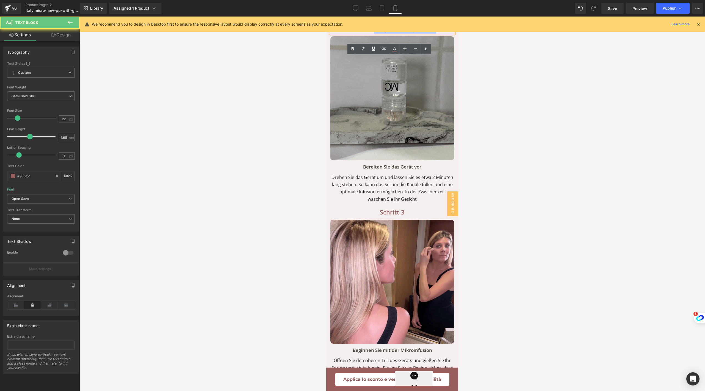
drag, startPoint x: 372, startPoint y: 62, endPoint x: 434, endPoint y: 62, distance: 62.7
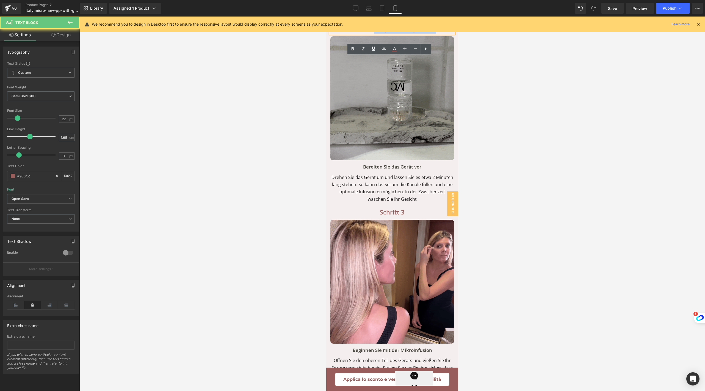
click at [434, 34] on p "Passo 1: Prepara il dispositivo" at bounding box center [393, 29] width 124 height 10
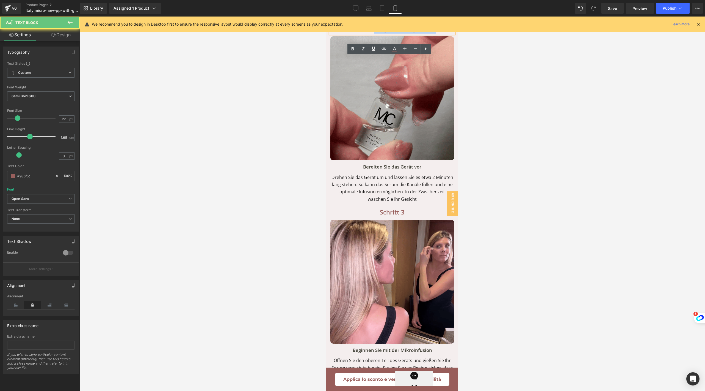
copy p "Prepara il dispositivo"
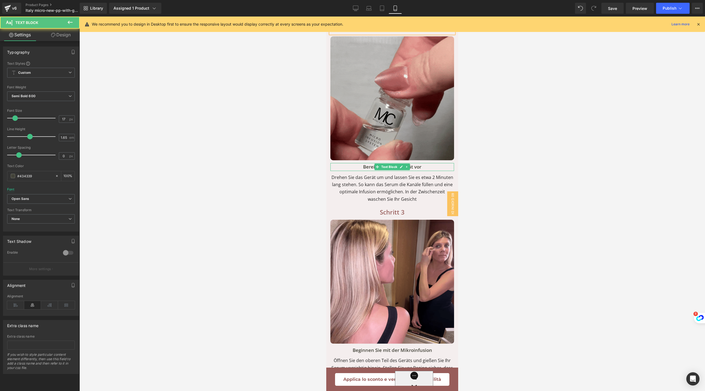
click at [366, 171] on p "Bereiten Sie das Gerät vor" at bounding box center [393, 167] width 124 height 8
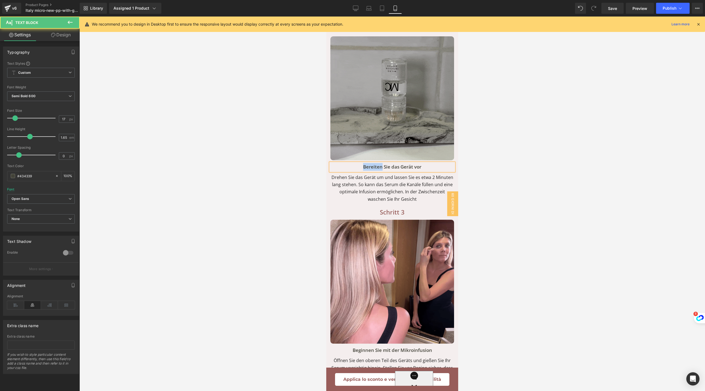
click at [366, 171] on p "Bereiten Sie das Gerät vor" at bounding box center [393, 167] width 124 height 8
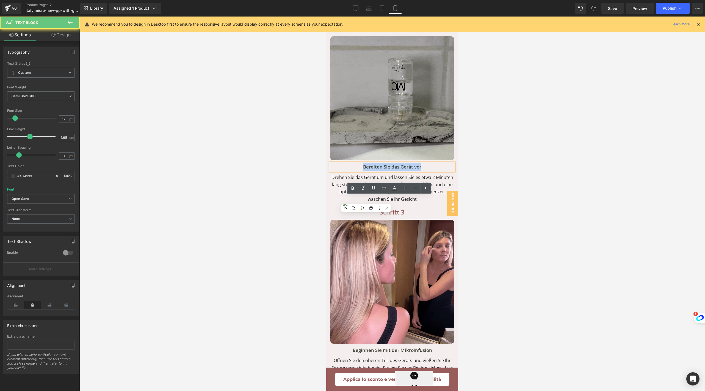
click at [366, 171] on p "Bereiten Sie das Gerät vor" at bounding box center [393, 167] width 124 height 8
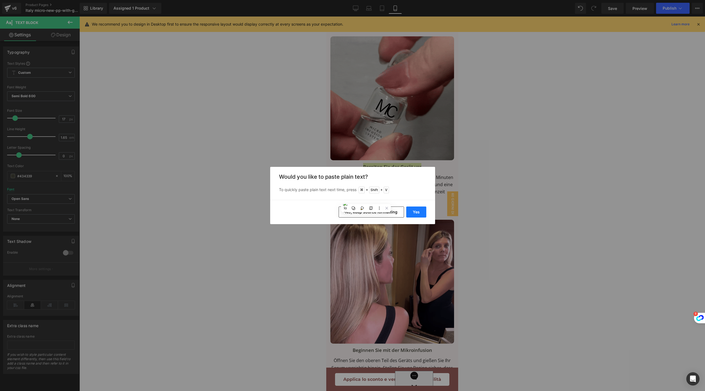
click at [418, 210] on button "Yes" at bounding box center [416, 211] width 20 height 11
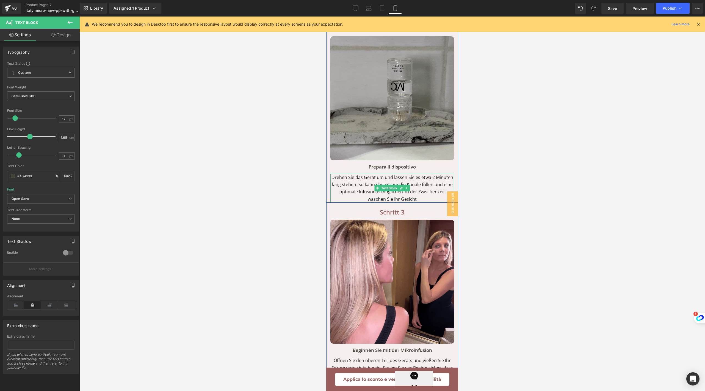
click at [376, 203] on p "Drehen Sie das Gerät um und lassen Sie es etwa 2 Minuten lang stehen. So kann d…" at bounding box center [393, 188] width 124 height 29
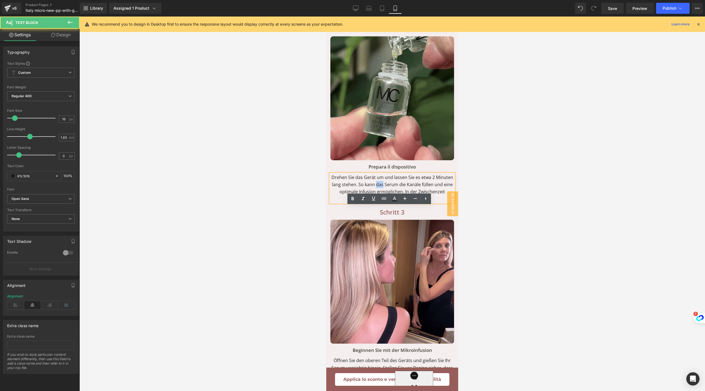
click at [376, 203] on p "Drehen Sie das Gerät um und lassen Sie es etwa 2 Minuten lang stehen. So kann d…" at bounding box center [393, 188] width 124 height 29
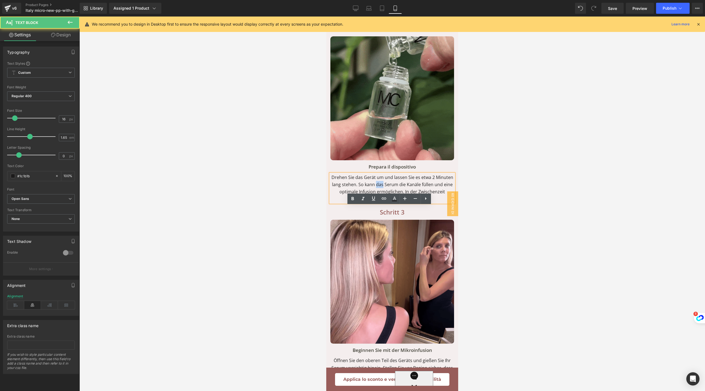
click at [376, 203] on p "Drehen Sie das Gerät um und lassen Sie es etwa 2 Minuten lang stehen. So kann d…" at bounding box center [393, 188] width 124 height 29
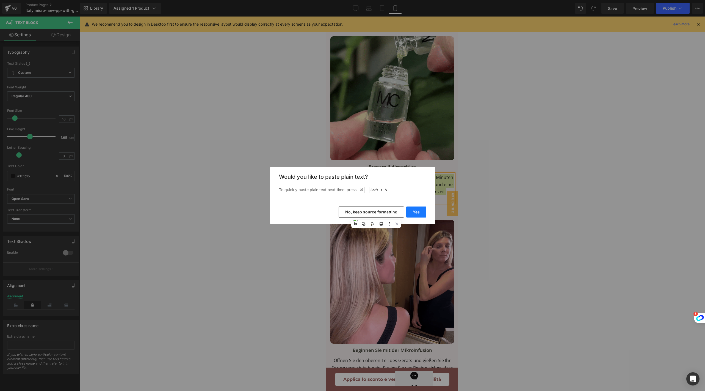
click at [419, 208] on button "Yes" at bounding box center [416, 211] width 20 height 11
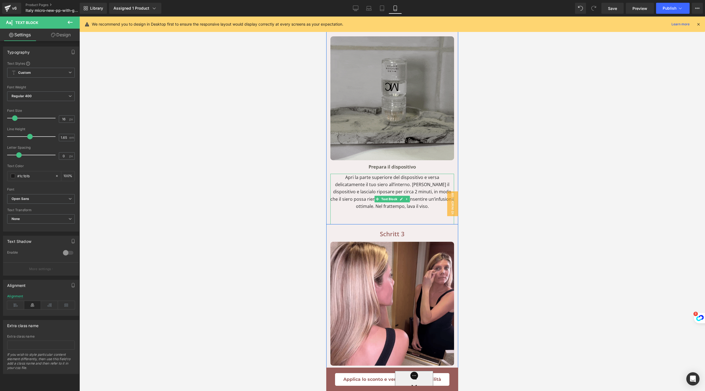
scroll to position [3127, 0]
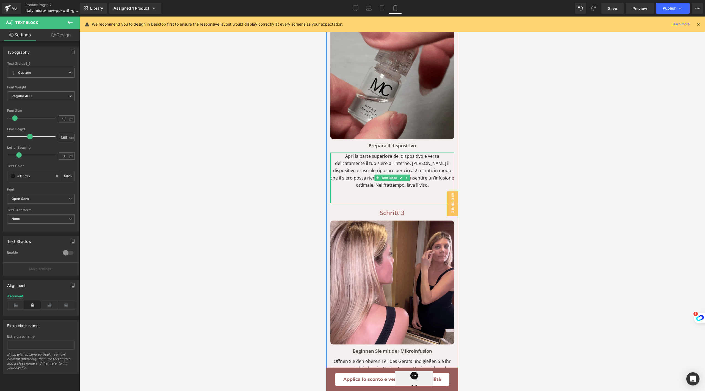
click at [395, 196] on p at bounding box center [393, 192] width 124 height 7
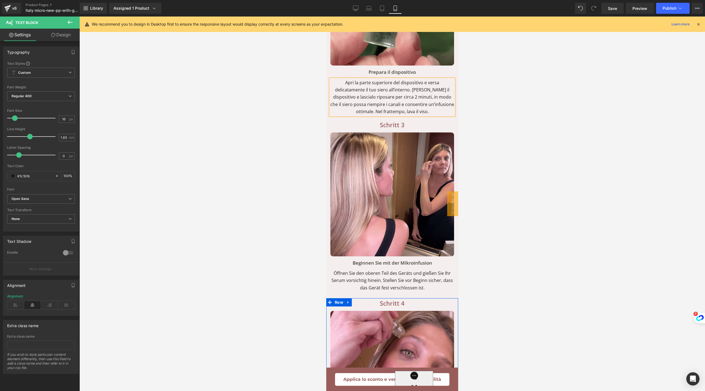
scroll to position [3345, 0]
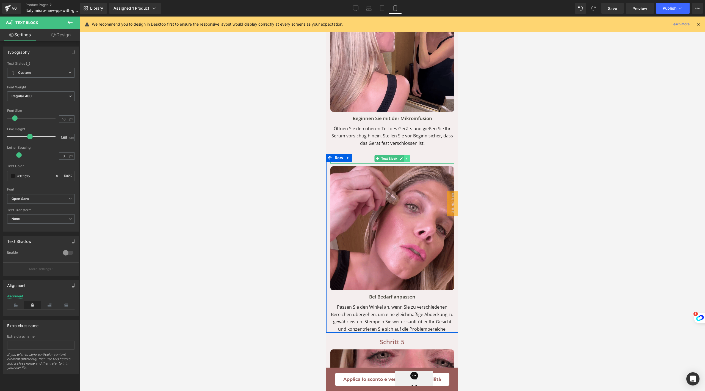
click at [406, 160] on icon at bounding box center [406, 159] width 1 height 2
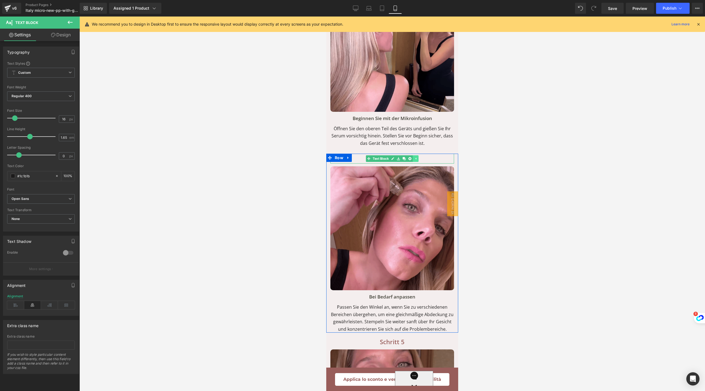
click at [404, 162] on link at bounding box center [405, 158] width 6 height 7
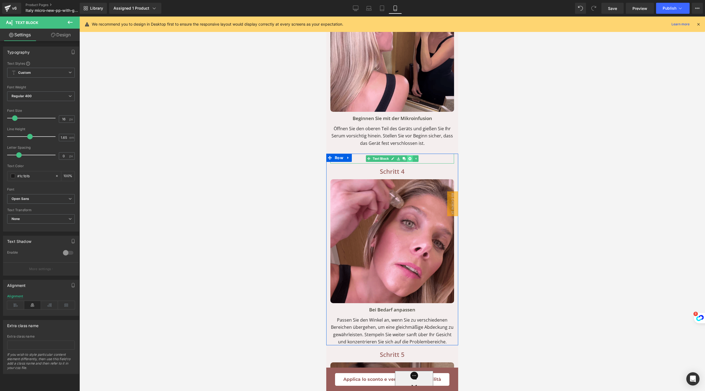
click at [409, 160] on icon at bounding box center [410, 158] width 3 height 3
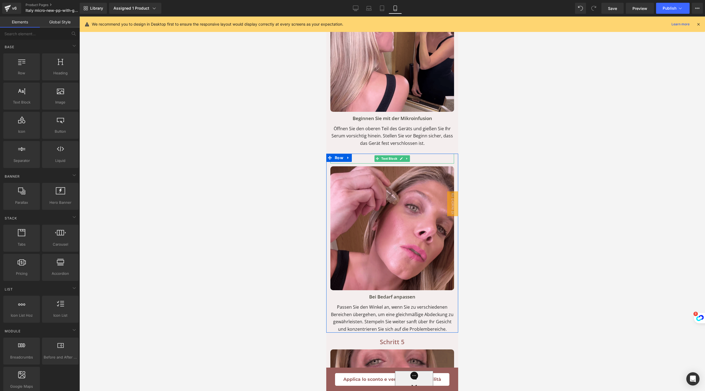
click at [360, 163] on p "Schritt 4" at bounding box center [393, 158] width 124 height 10
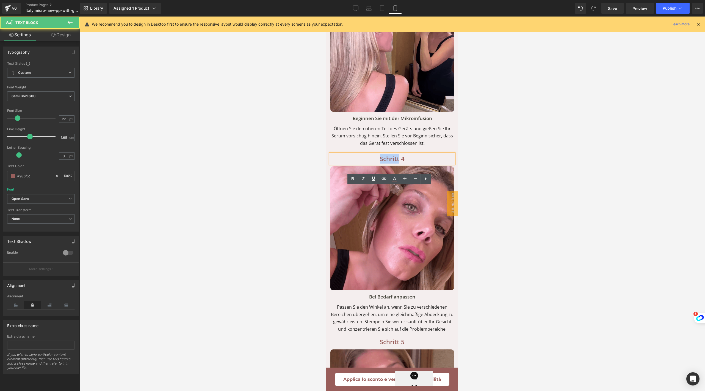
click at [360, 163] on p "Schritt 4" at bounding box center [393, 158] width 124 height 10
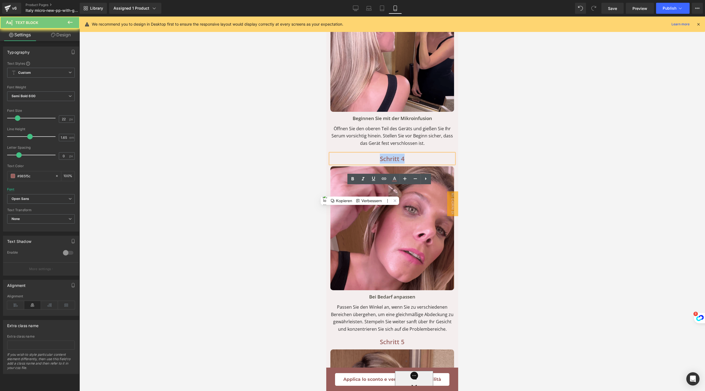
click at [360, 163] on p "Schritt 4" at bounding box center [393, 158] width 124 height 10
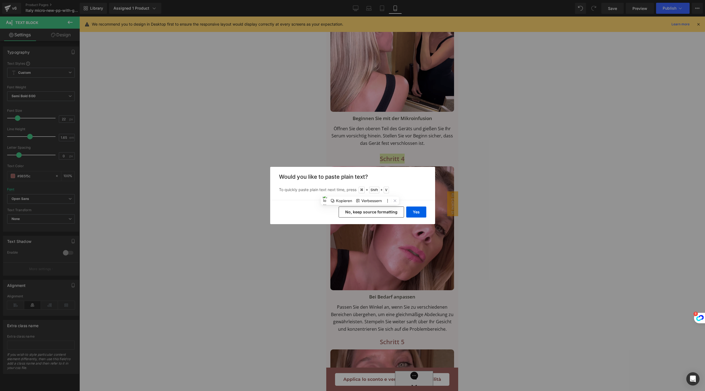
click at [412, 205] on div "Yes No, keep source formatting" at bounding box center [352, 212] width 165 height 24
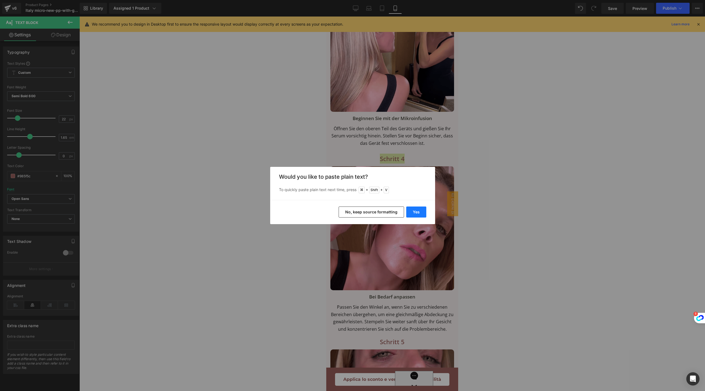
click at [412, 210] on button "Yes" at bounding box center [416, 211] width 20 height 11
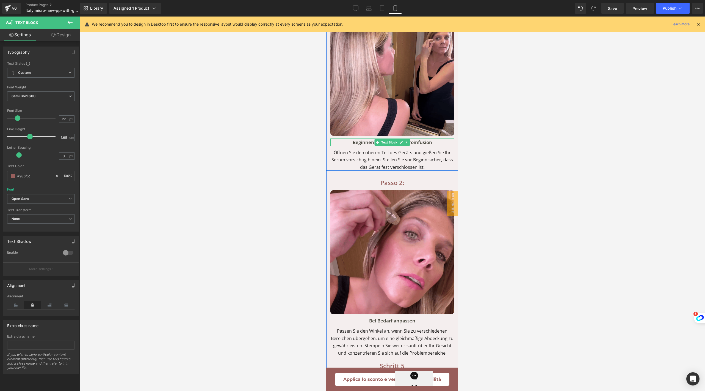
scroll to position [3301, 0]
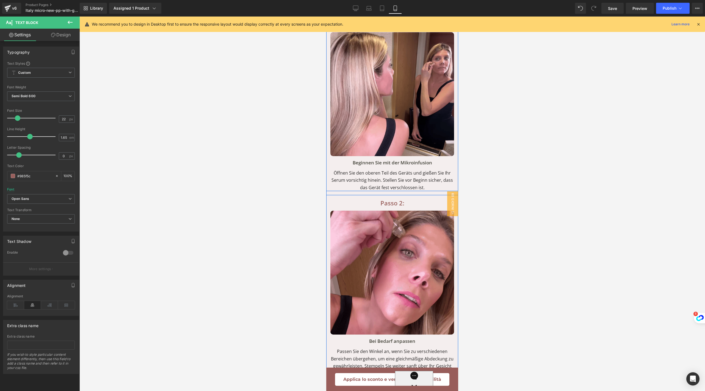
click at [347, 25] on icon at bounding box center [349, 23] width 4 height 4
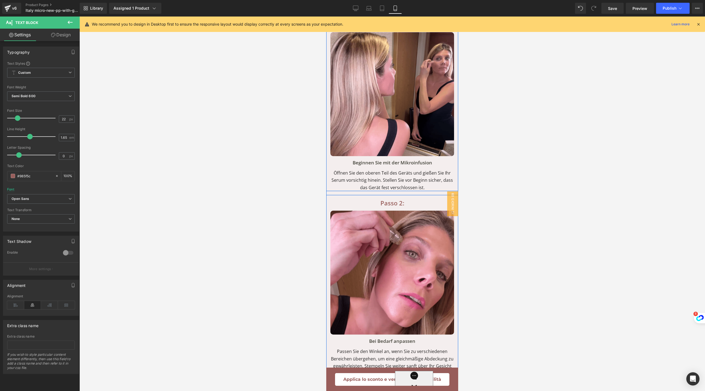
click at [361, 25] on icon at bounding box center [363, 23] width 4 height 4
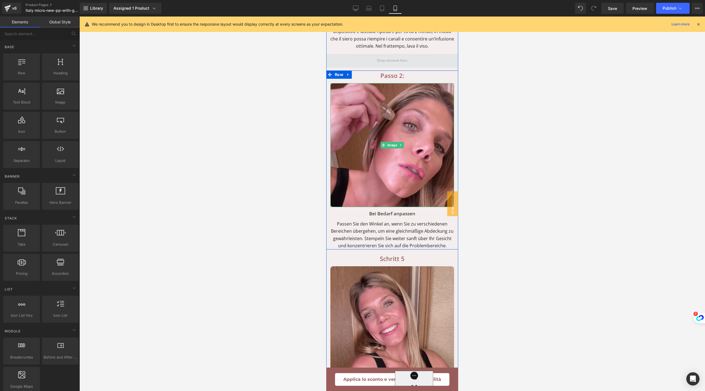
scroll to position [3229, 0]
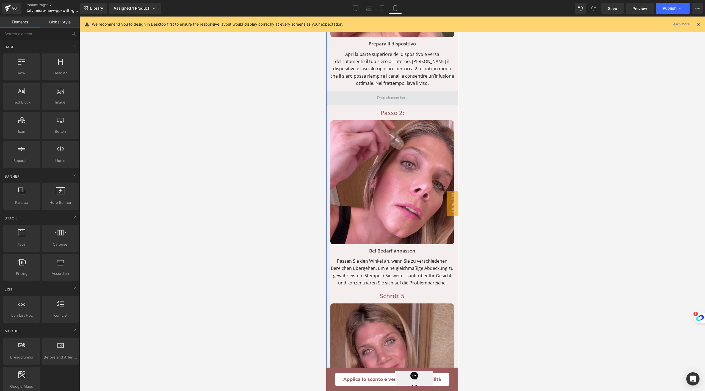
click at [392, 102] on span at bounding box center [392, 98] width 34 height 9
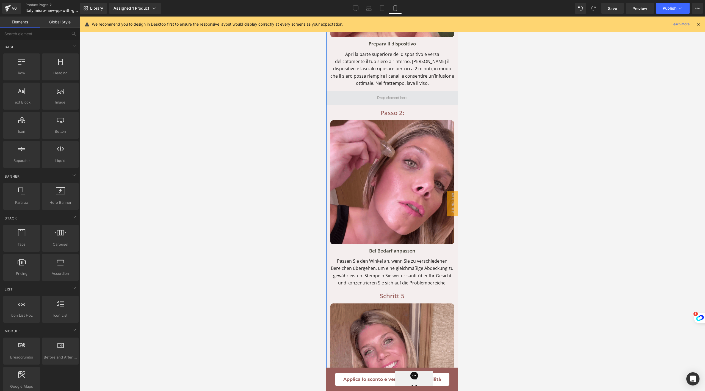
click at [391, 102] on span at bounding box center [392, 98] width 34 height 9
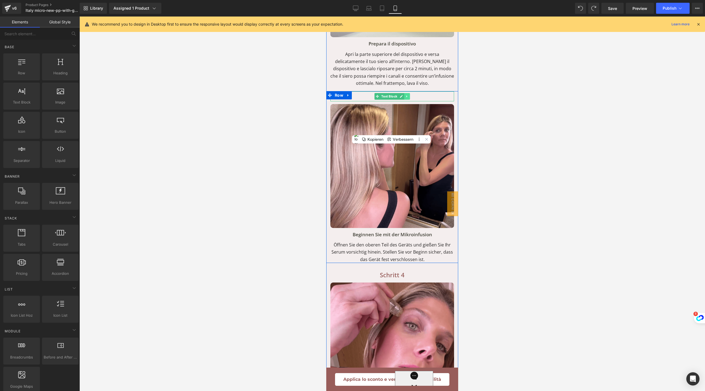
click at [406, 98] on icon at bounding box center [407, 96] width 3 height 3
click at [409, 98] on icon at bounding box center [410, 96] width 3 height 3
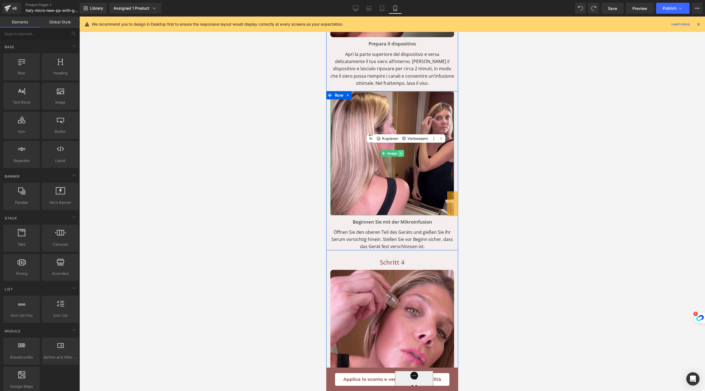
click at [400, 154] on icon at bounding box center [400, 153] width 1 height 2
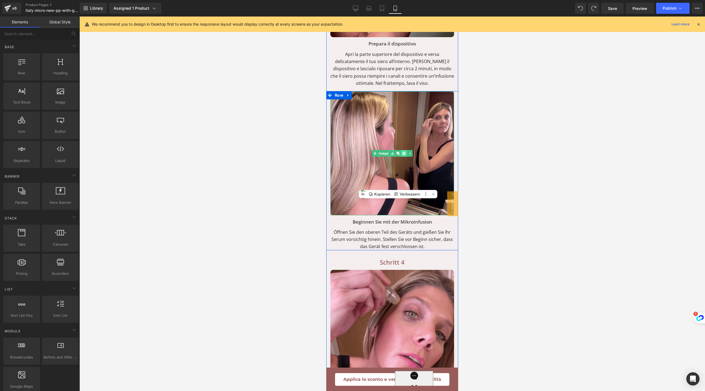
click at [403, 155] on icon at bounding box center [404, 153] width 3 height 3
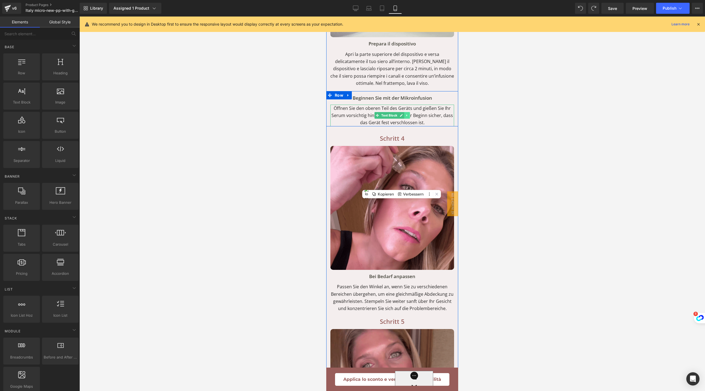
click at [406, 117] on icon at bounding box center [407, 115] width 3 height 3
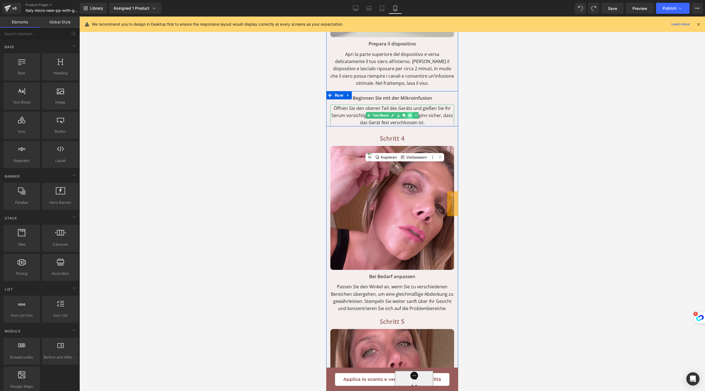
click at [409, 117] on icon at bounding box center [410, 115] width 3 height 3
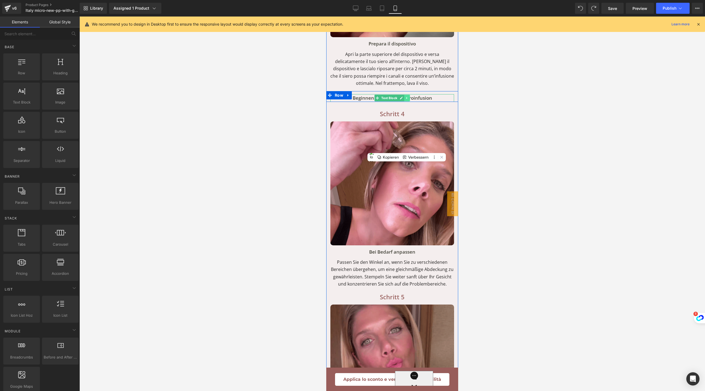
click at [405, 101] on link at bounding box center [408, 98] width 6 height 7
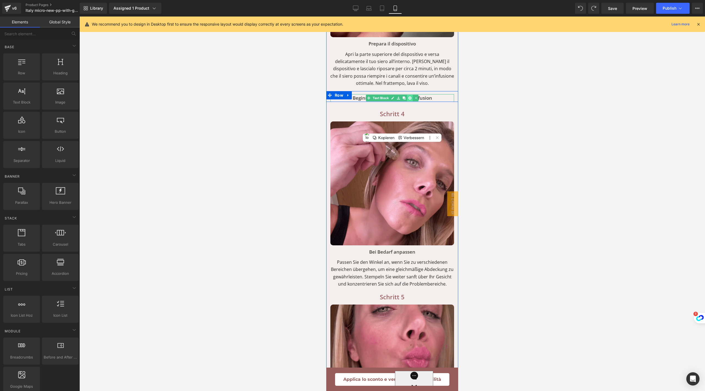
click at [409, 100] on icon at bounding box center [410, 97] width 3 height 3
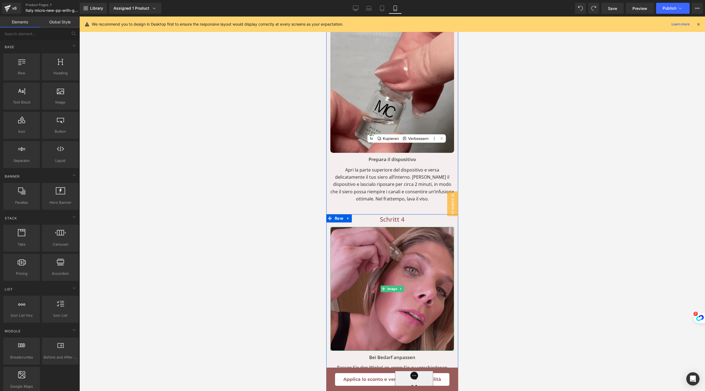
scroll to position [3112, 0]
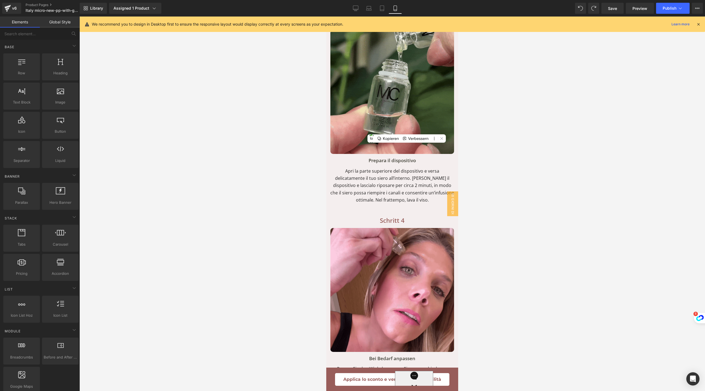
click at [375, 225] on div "Schritt 4 Text Block" at bounding box center [393, 220] width 124 height 10
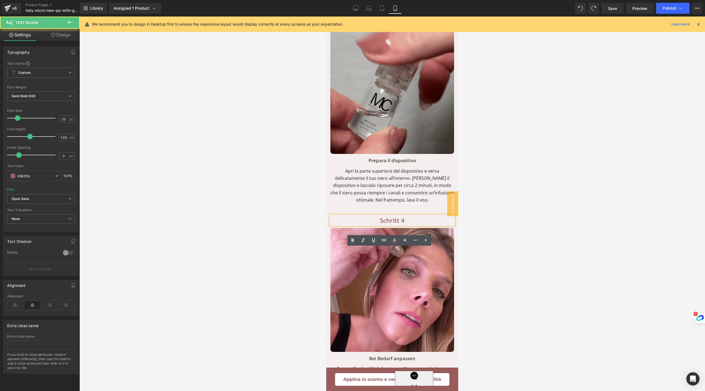
click at [375, 225] on div "Schritt 4 Text Block" at bounding box center [393, 220] width 124 height 10
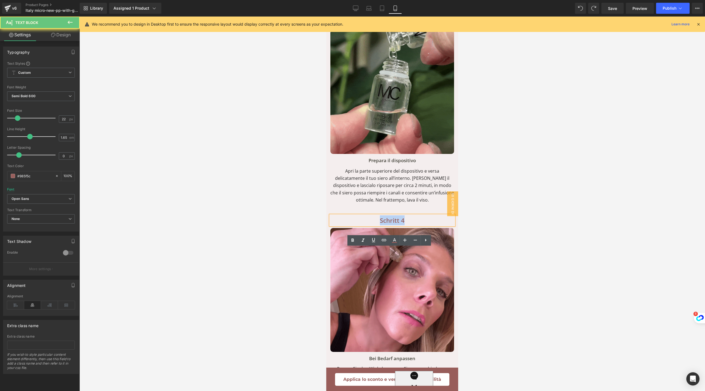
click at [375, 225] on p "Schritt 4" at bounding box center [393, 220] width 124 height 10
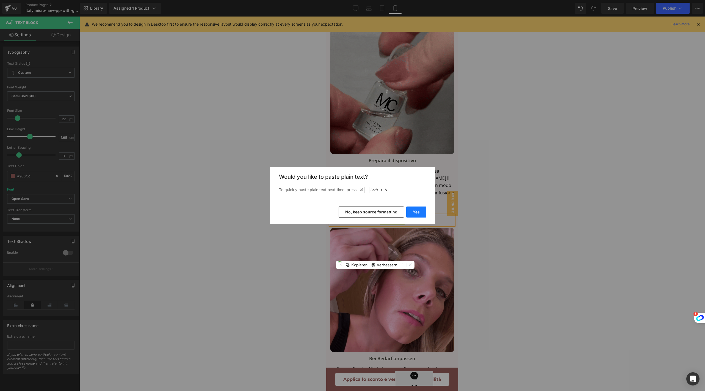
drag, startPoint x: 417, startPoint y: 211, endPoint x: 87, endPoint y: 196, distance: 330.4
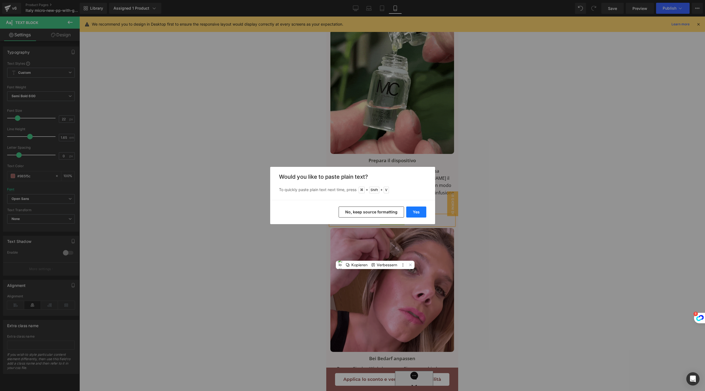
click at [417, 211] on button "Yes" at bounding box center [416, 211] width 20 height 11
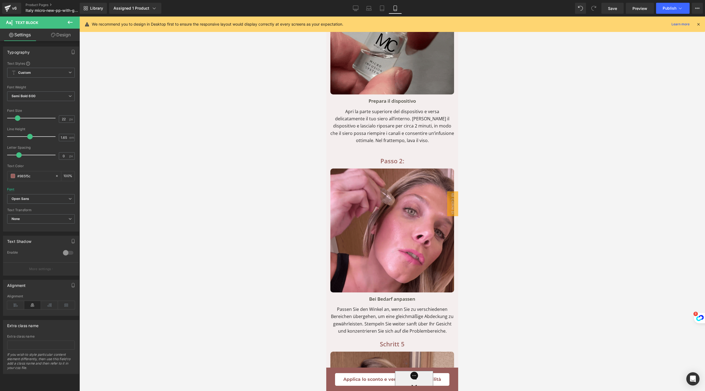
scroll to position [3257, 0]
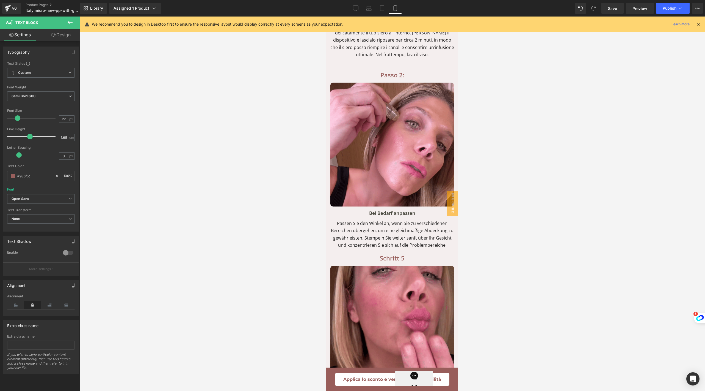
click at [367, 217] on p "Bei Bedarf anpassen" at bounding box center [393, 213] width 124 height 8
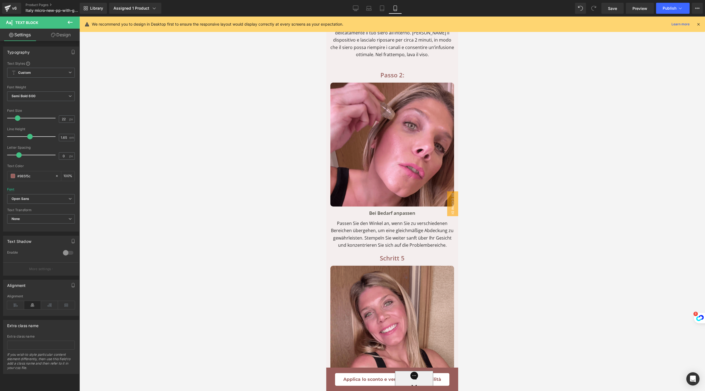
click at [367, 217] on p "Bei Bedarf anpassen" at bounding box center [393, 213] width 124 height 8
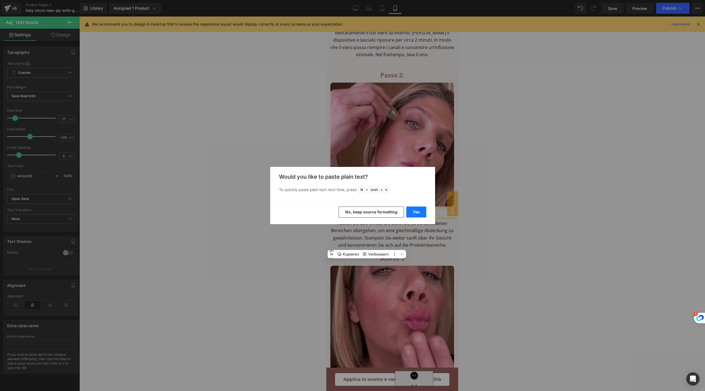
click at [414, 214] on button "Yes" at bounding box center [416, 211] width 20 height 11
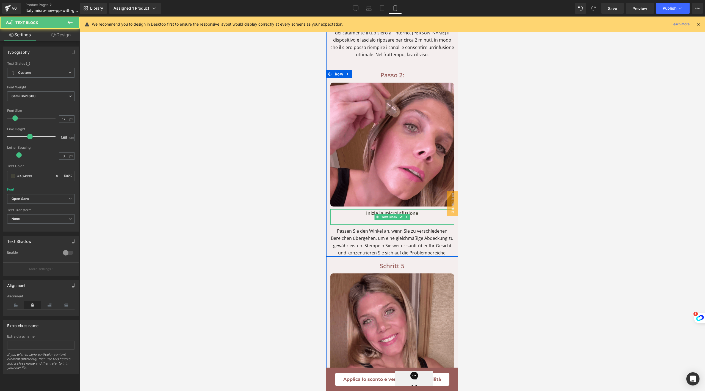
click at [369, 224] on p at bounding box center [393, 221] width 124 height 8
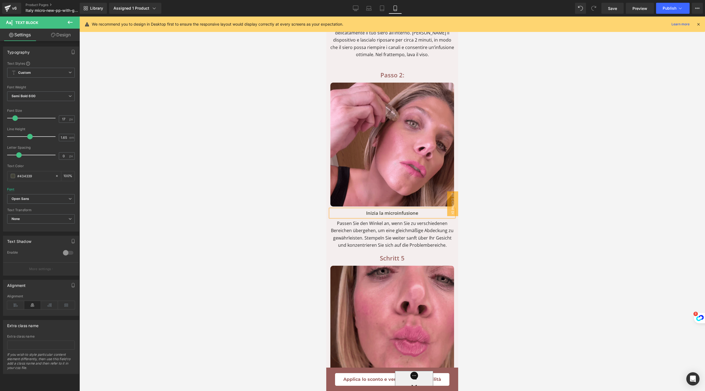
click at [351, 249] on p "Passen Sie den Winkel an, wenn Sie zu verschiedenen Bereichen übergehen, um ein…" at bounding box center [393, 233] width 124 height 29
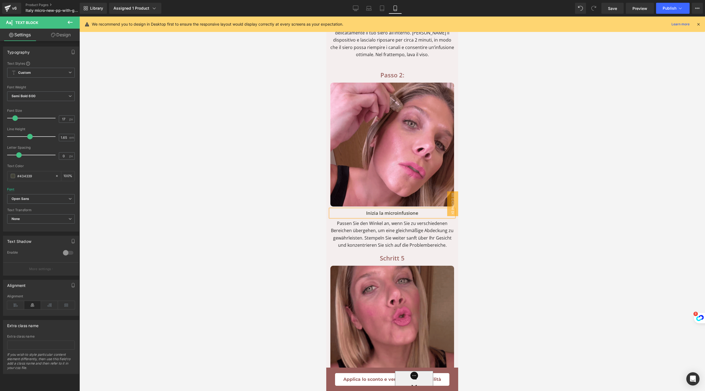
click at [351, 249] on p "Passen Sie den Winkel an, wenn Sie zu verschiedenen Bereichen übergehen, um ein…" at bounding box center [393, 233] width 124 height 29
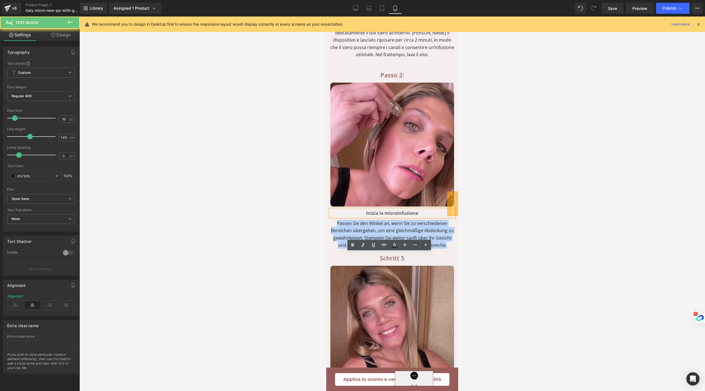
click at [351, 249] on p "Passen Sie den Winkel an, wenn Sie zu verschiedenen Bereichen übergehen, um ein…" at bounding box center [393, 233] width 124 height 29
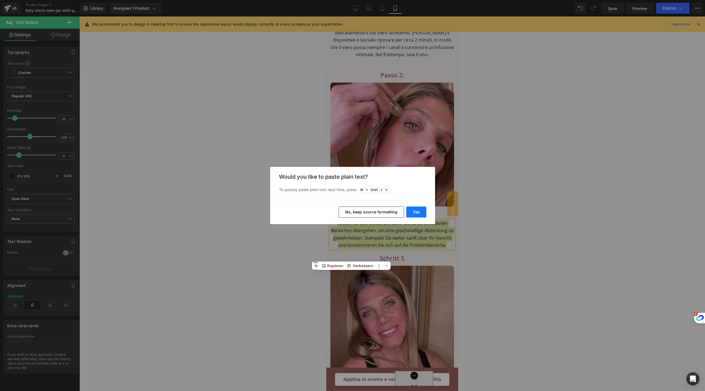
click at [416, 211] on button "Yes" at bounding box center [416, 211] width 20 height 11
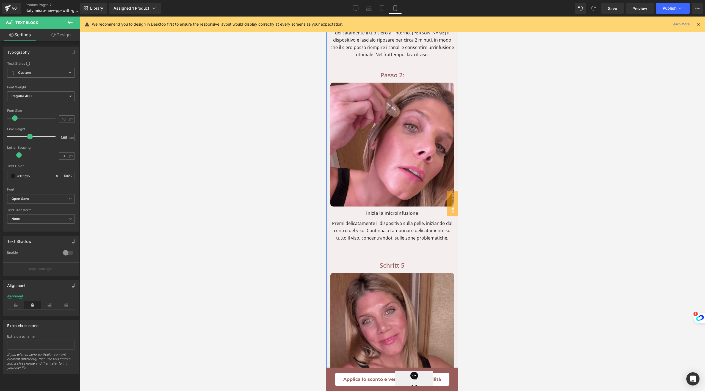
click at [378, 248] on p at bounding box center [393, 244] width 124 height 7
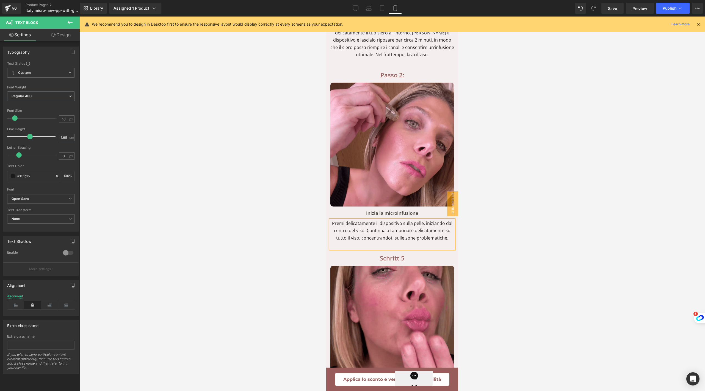
click at [447, 248] on p at bounding box center [393, 244] width 124 height 7
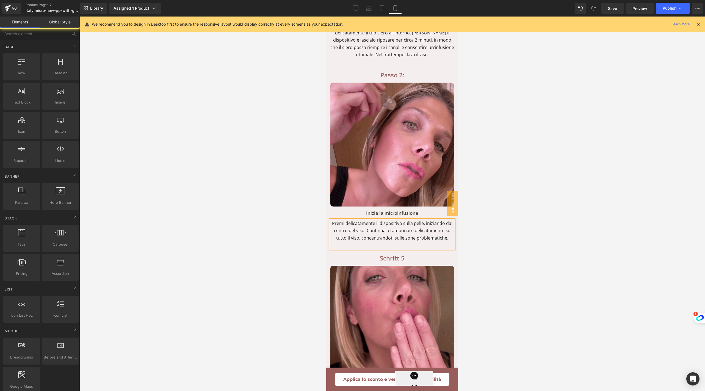
click at [532, 254] on div at bounding box center [392, 204] width 626 height 374
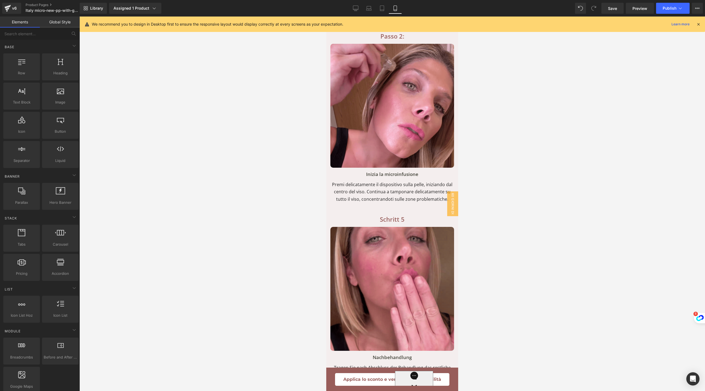
scroll to position [3351, 0]
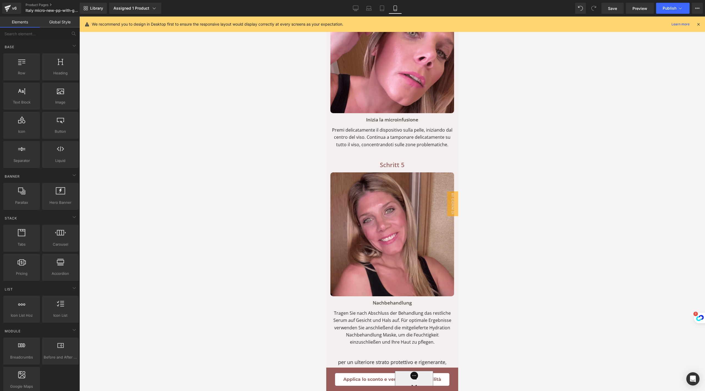
click at [385, 169] on div "Schritt 5 Text Block" at bounding box center [393, 165] width 124 height 10
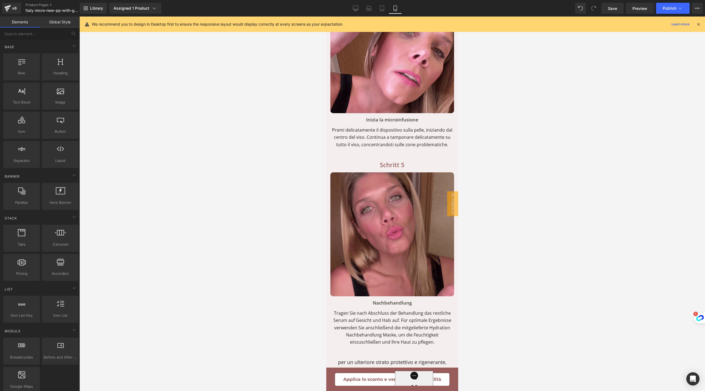
click at [385, 169] on p "Schritt 5" at bounding box center [393, 165] width 124 height 10
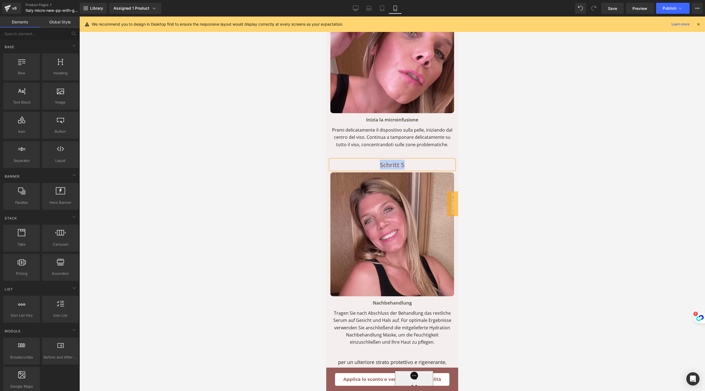
click at [385, 169] on p "Schritt 5" at bounding box center [393, 165] width 124 height 10
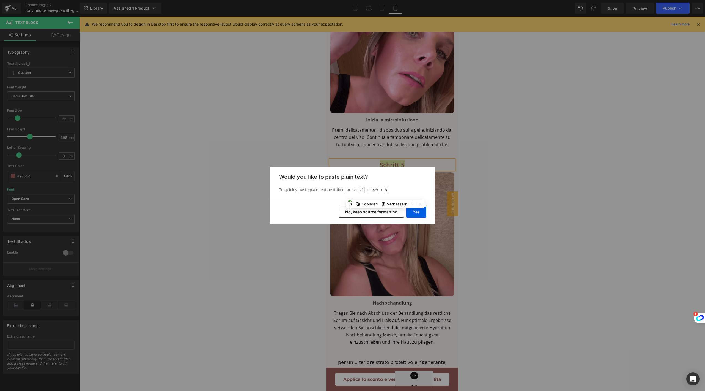
click at [412, 218] on div "Yes No, keep source formatting" at bounding box center [352, 212] width 165 height 24
click at [412, 214] on button "Yes" at bounding box center [416, 211] width 20 height 11
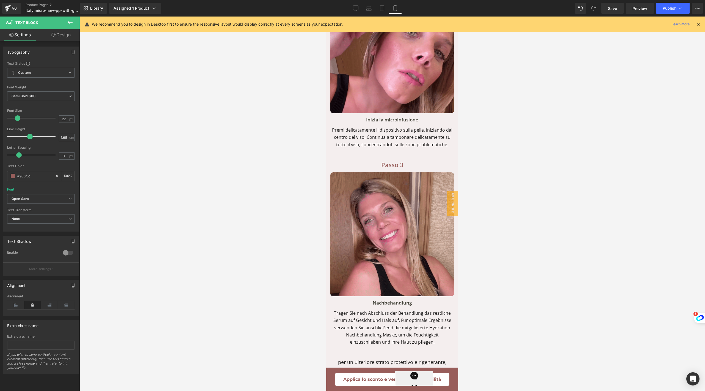
click at [376, 306] on div "Nachbehandlung Text Block" at bounding box center [393, 303] width 124 height 8
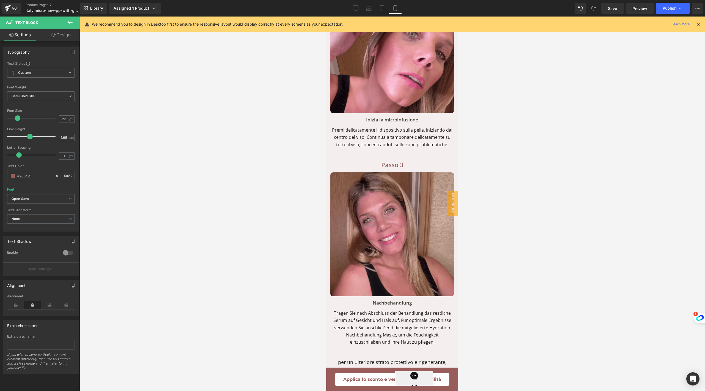
click at [376, 306] on p "Nachbehandlung" at bounding box center [393, 303] width 124 height 8
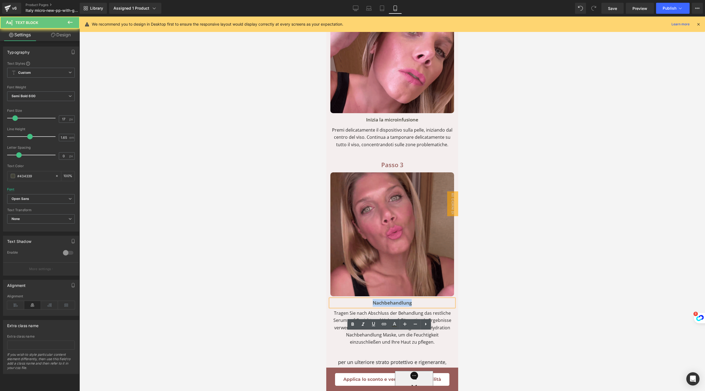
click at [376, 306] on p "Nachbehandlung" at bounding box center [393, 303] width 124 height 8
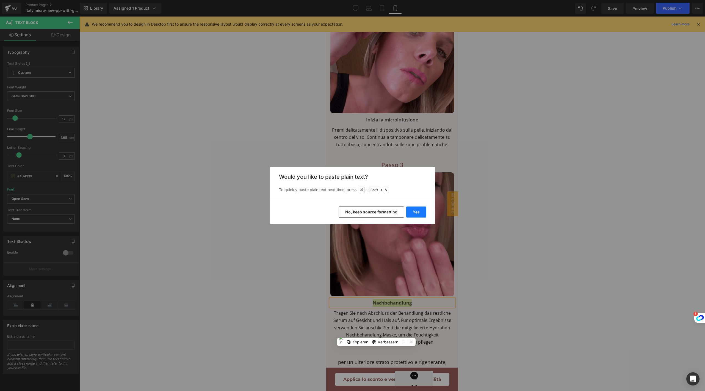
click at [413, 211] on button "Yes" at bounding box center [416, 211] width 20 height 11
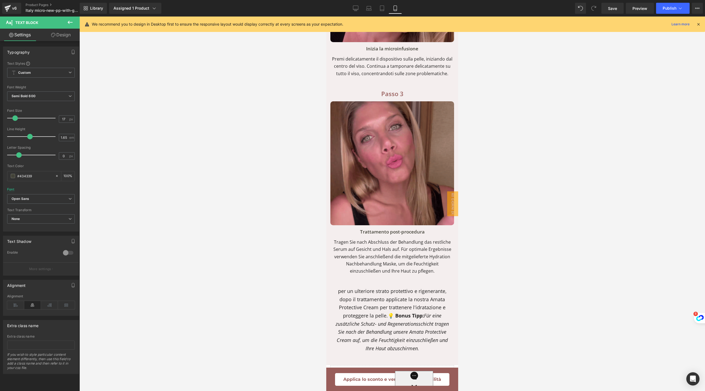
scroll to position [3497, 0]
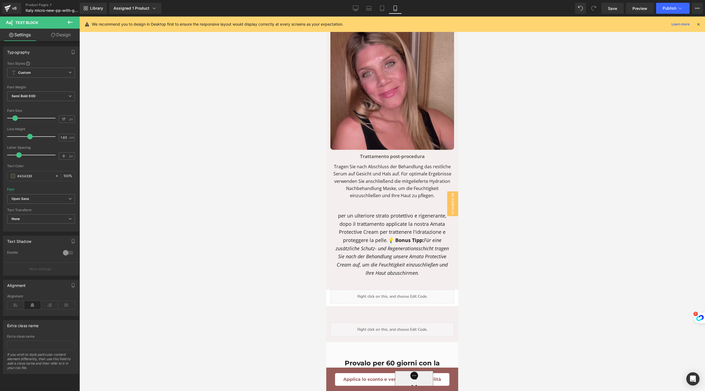
click at [384, 199] on p "Tragen Sie nach Abschluss der Behandlung das restliche Serum auf Gesicht und Ha…" at bounding box center [393, 181] width 124 height 36
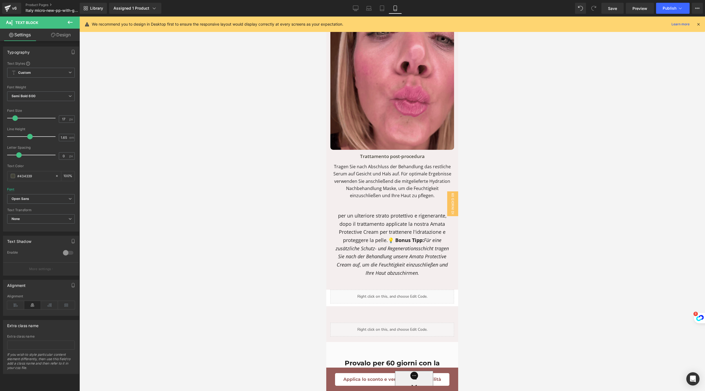
click at [384, 199] on p "Tragen Sie nach Abschluss der Behandlung das restliche Serum auf Gesicht und Ha…" at bounding box center [393, 181] width 124 height 36
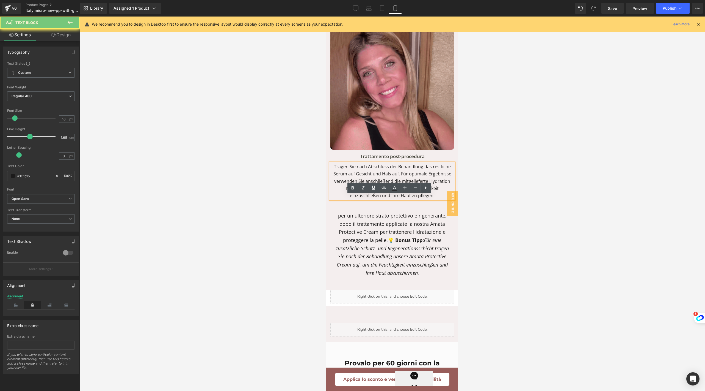
click at [384, 199] on p "Tragen Sie nach Abschluss der Behandlung das restliche Serum auf Gesicht und Ha…" at bounding box center [393, 181] width 124 height 36
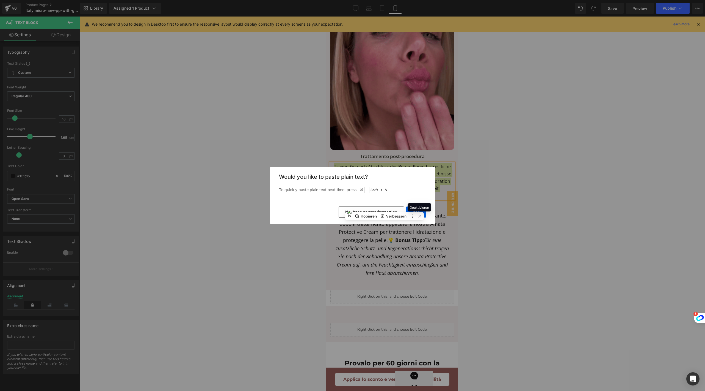
click at [422, 207] on span "Deaktivieren" at bounding box center [419, 207] width 19 height 4
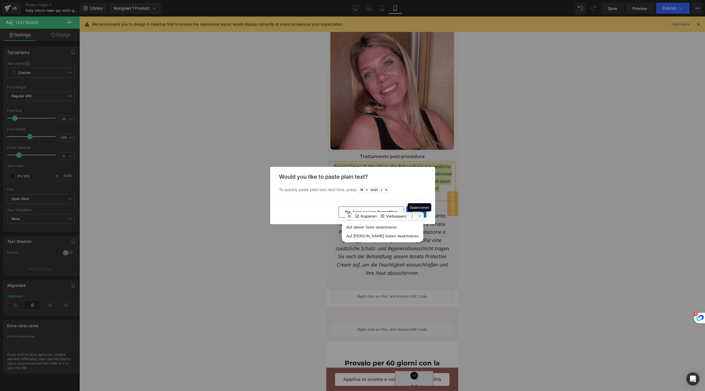
click at [419, 197] on div "Would you like to paste plain text? To quickly paste plain text next time, pres…" at bounding box center [352, 183] width 165 height 33
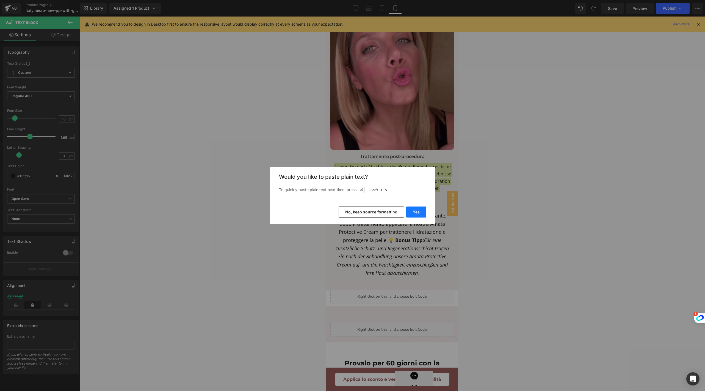
click at [419, 211] on button "Yes" at bounding box center [416, 211] width 20 height 11
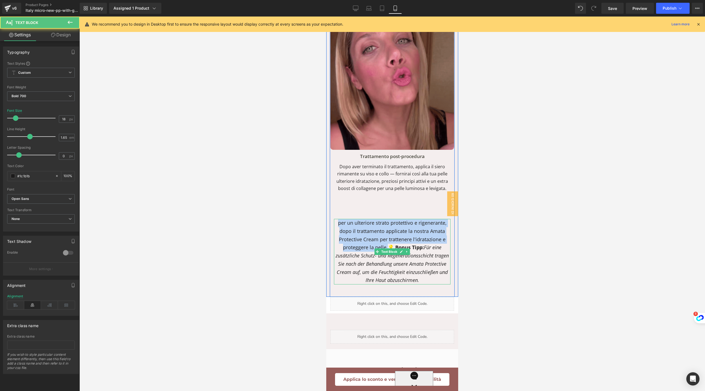
drag, startPoint x: 386, startPoint y: 279, endPoint x: 335, endPoint y: 257, distance: 55.6
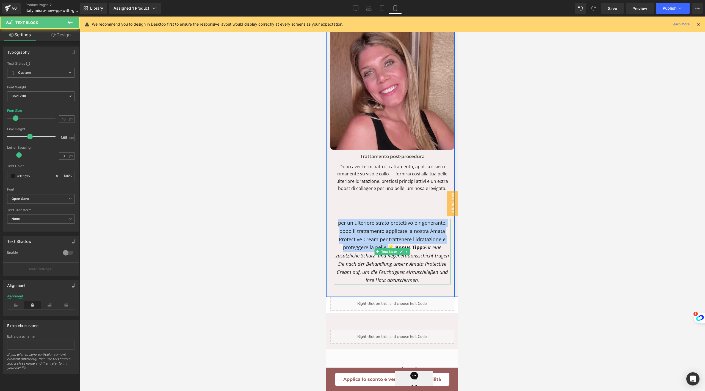
click at [335, 257] on p "per un ulteriore strato protettivo e rigenerante, dopo il trattamento applicate…" at bounding box center [392, 251] width 117 height 65
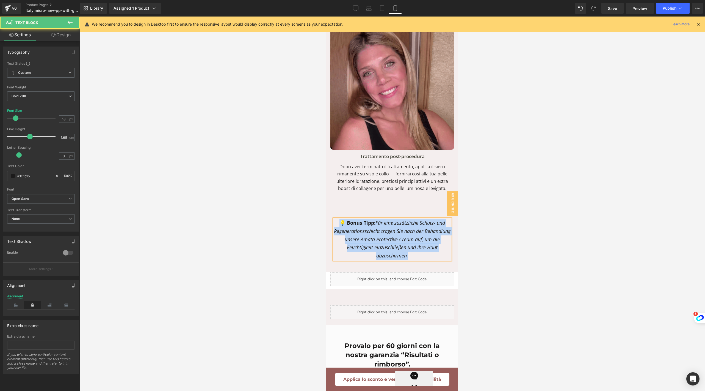
drag, startPoint x: 340, startPoint y: 257, endPoint x: 416, endPoint y: 288, distance: 82.3
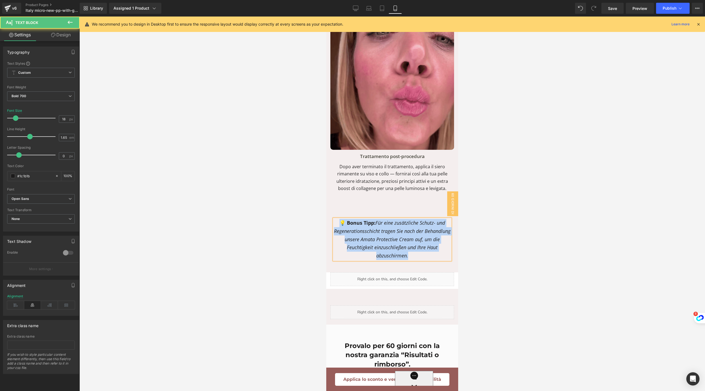
click at [416, 260] on p "💡 Bonus Tipp: Für eine zusätzliche [PERSON_NAME]- und Regenerationsschicht trag…" at bounding box center [392, 239] width 117 height 41
copy p "💡 Bonus Tipp: Für eine zusätzliche [PERSON_NAME]- und Regenerationsschicht trag…"
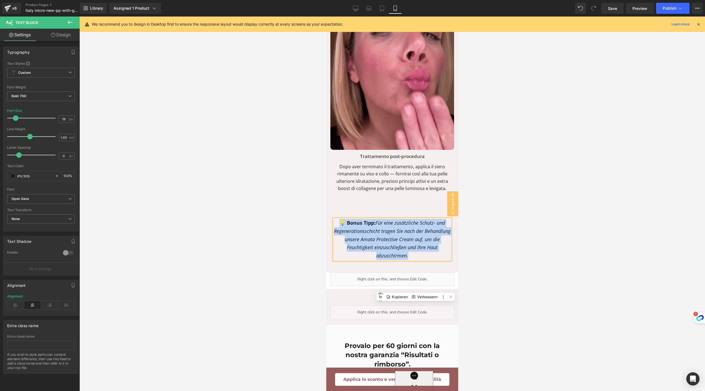
click at [395, 259] on icon "Für eine zusätzliche Schutz- und Regenerationsschicht tragen Sie nach der Behan…" at bounding box center [392, 238] width 117 height 39
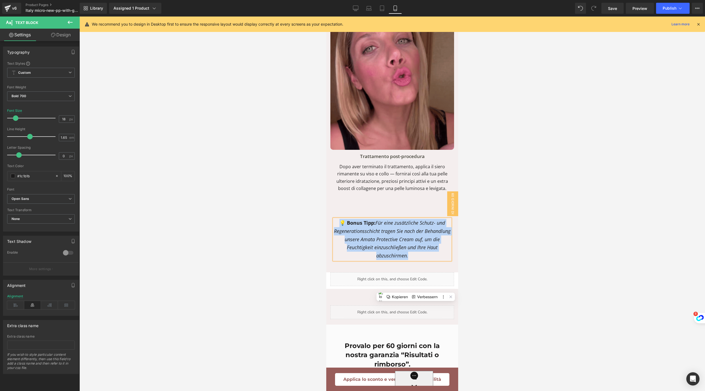
click at [395, 259] on icon "Für eine zusätzliche Schutz- und Regenerationsschicht tragen Sie nach der Behan…" at bounding box center [392, 238] width 117 height 39
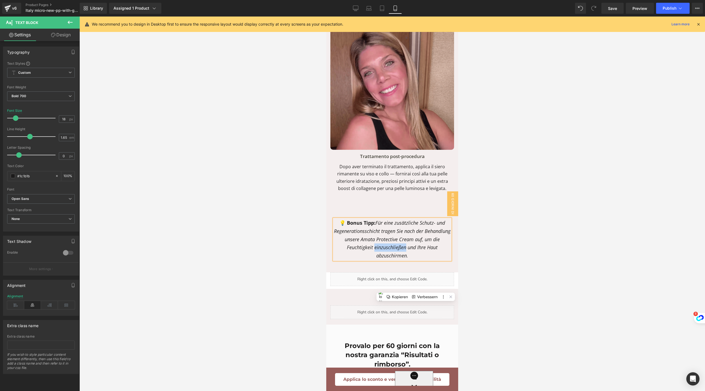
click at [395, 259] on icon "Für eine zusätzliche Schutz- und Regenerationsschicht tragen Sie nach der Behan…" at bounding box center [392, 238] width 117 height 39
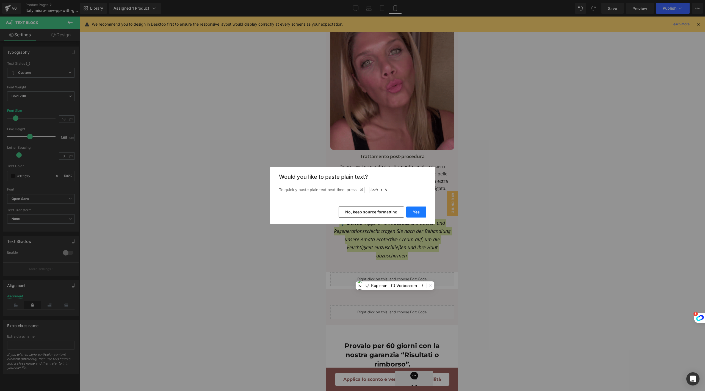
click at [412, 207] on button "Yes" at bounding box center [416, 211] width 20 height 11
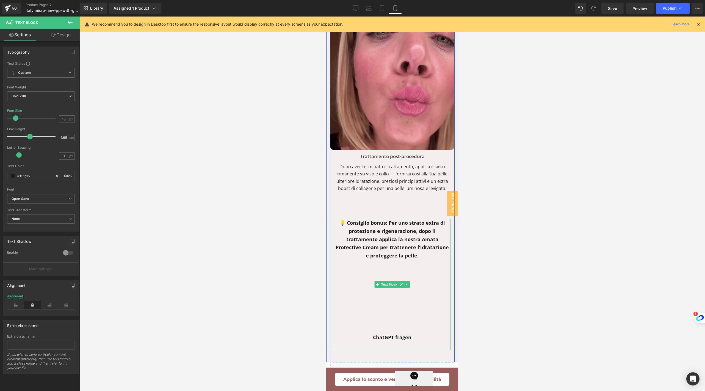
click at [400, 260] on p "💡 Consiglio bonus: Per uno strato extra di protezione e rigenerazione, dopo il …" at bounding box center [392, 239] width 117 height 41
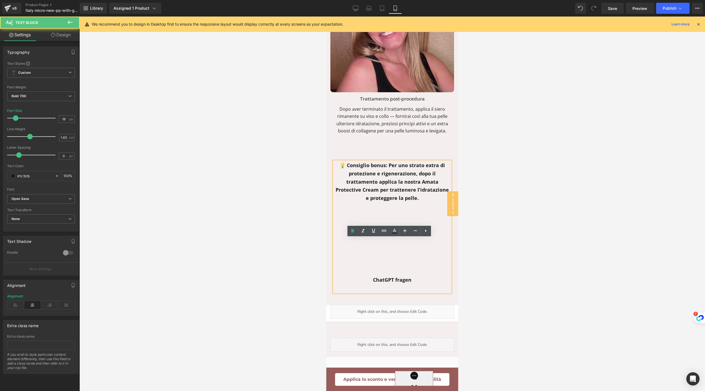
scroll to position [3614, 0]
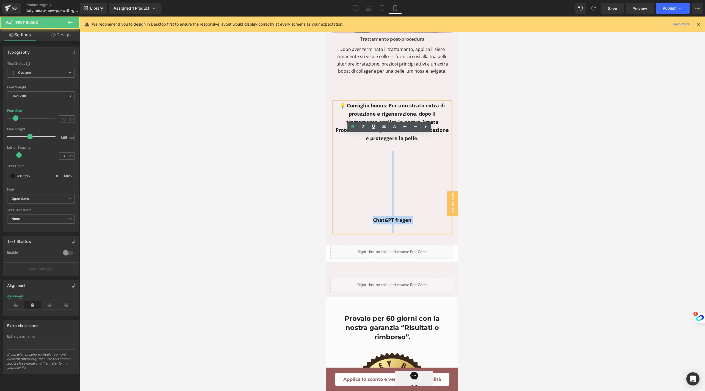
drag, startPoint x: 410, startPoint y: 258, endPoint x: 371, endPoint y: 184, distance: 83.5
click at [371, 184] on div "💡 Consiglio bonus: Per uno strato extra di protezione e rigenerazione, dopo il …" at bounding box center [392, 166] width 117 height 131
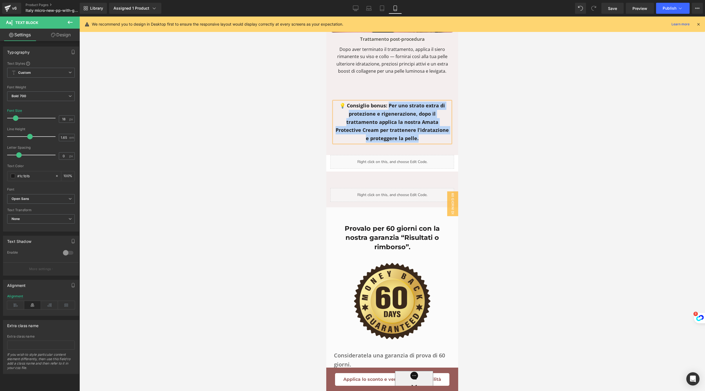
drag, startPoint x: 424, startPoint y: 169, endPoint x: 386, endPoint y: 140, distance: 46.9
click at [386, 140] on p "💡 Consiglio bonus: Per uno strato extra di protezione e rigenerazione, dopo il …" at bounding box center [392, 121] width 117 height 41
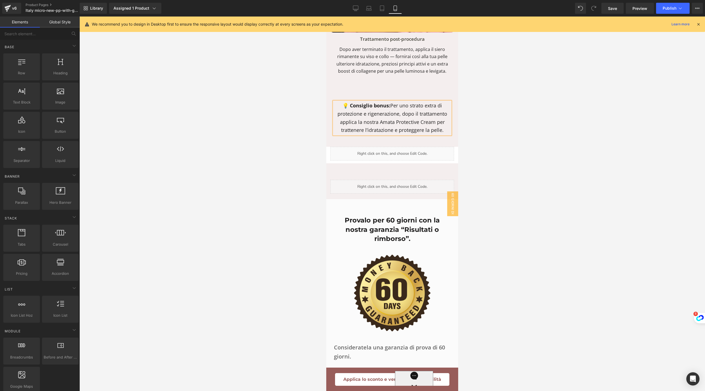
click at [610, 90] on div at bounding box center [392, 204] width 626 height 374
click at [667, 12] on button "Publish" at bounding box center [673, 8] width 34 height 11
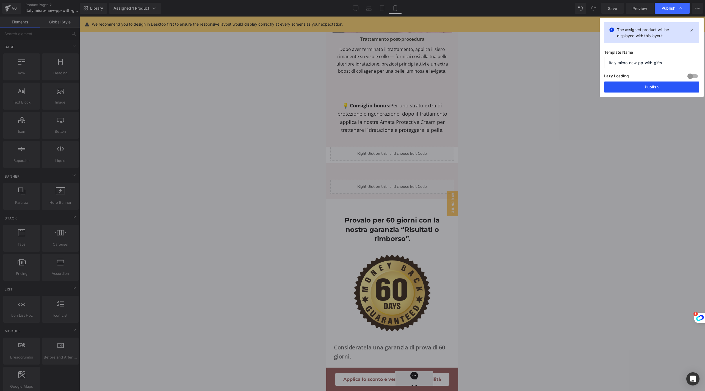
click at [631, 85] on button "Publish" at bounding box center [652, 86] width 95 height 11
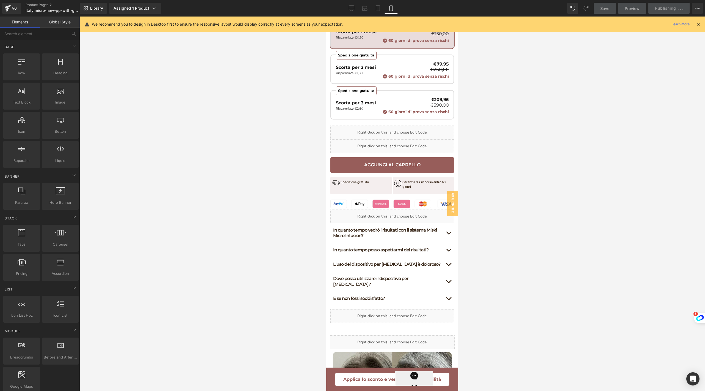
scroll to position [0, 0]
